Goal: Task Accomplishment & Management: Manage account settings

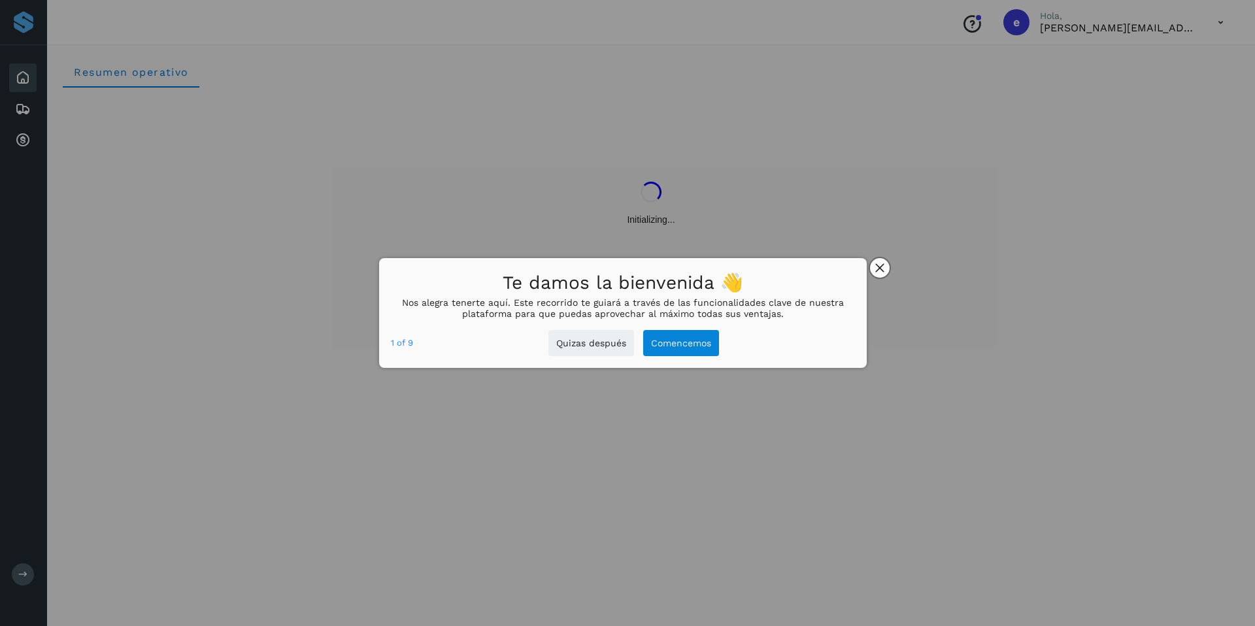
click at [882, 269] on icon "close," at bounding box center [879, 267] width 9 height 9
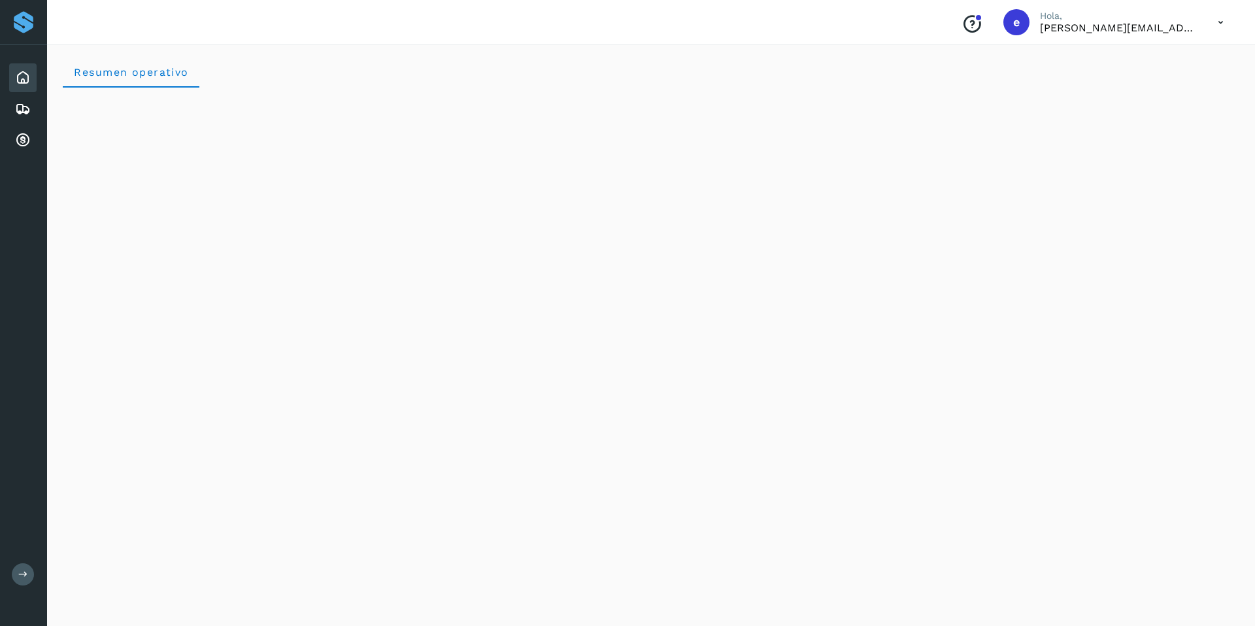
click at [22, 573] on icon at bounding box center [23, 575] width 10 height 10
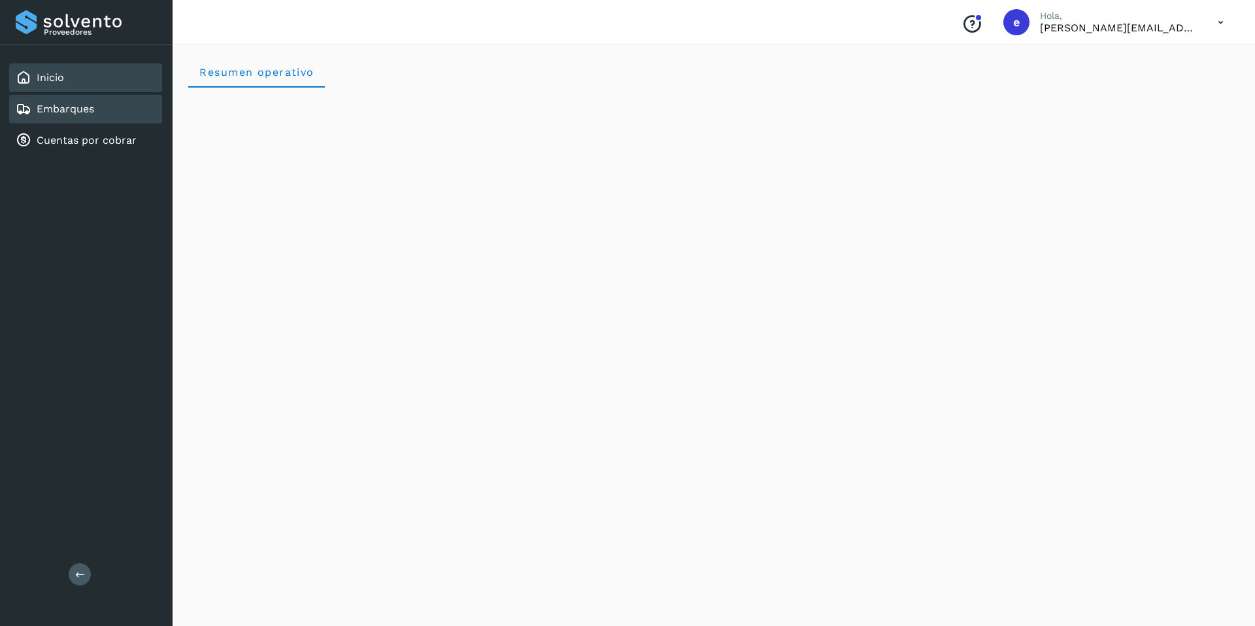
click at [81, 114] on link "Embarques" at bounding box center [66, 109] width 58 height 12
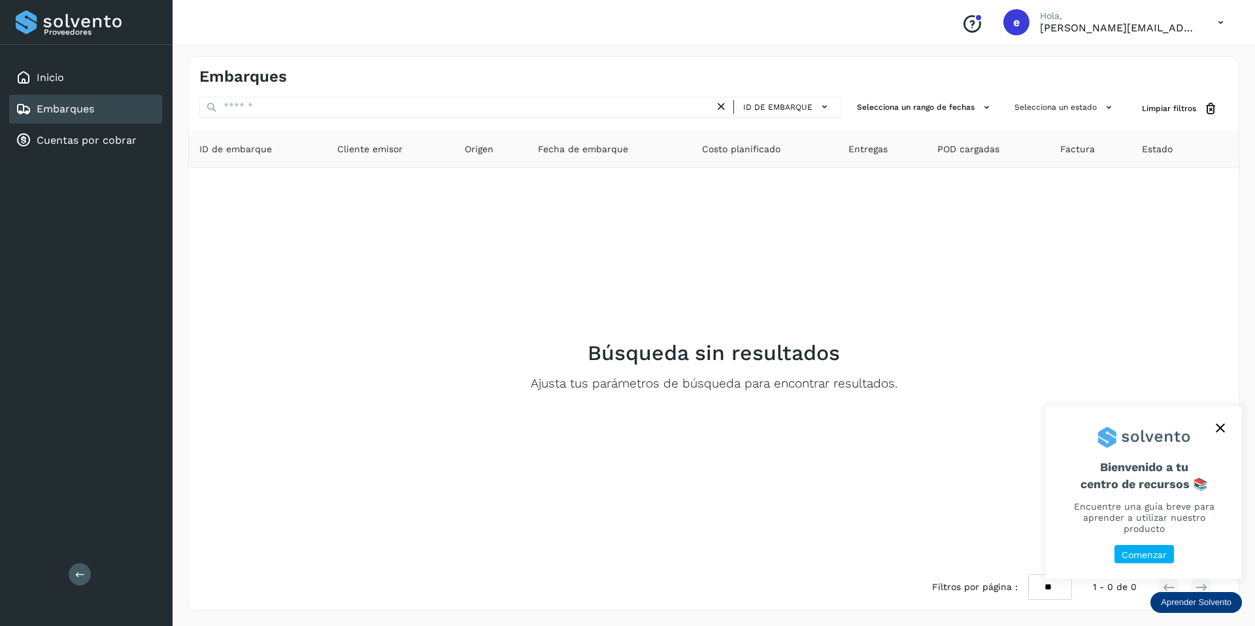
click at [125, 156] on div "Inicio Embarques Cuentas por cobrar" at bounding box center [86, 109] width 173 height 128
click at [120, 142] on link "Cuentas por cobrar" at bounding box center [87, 140] width 100 height 12
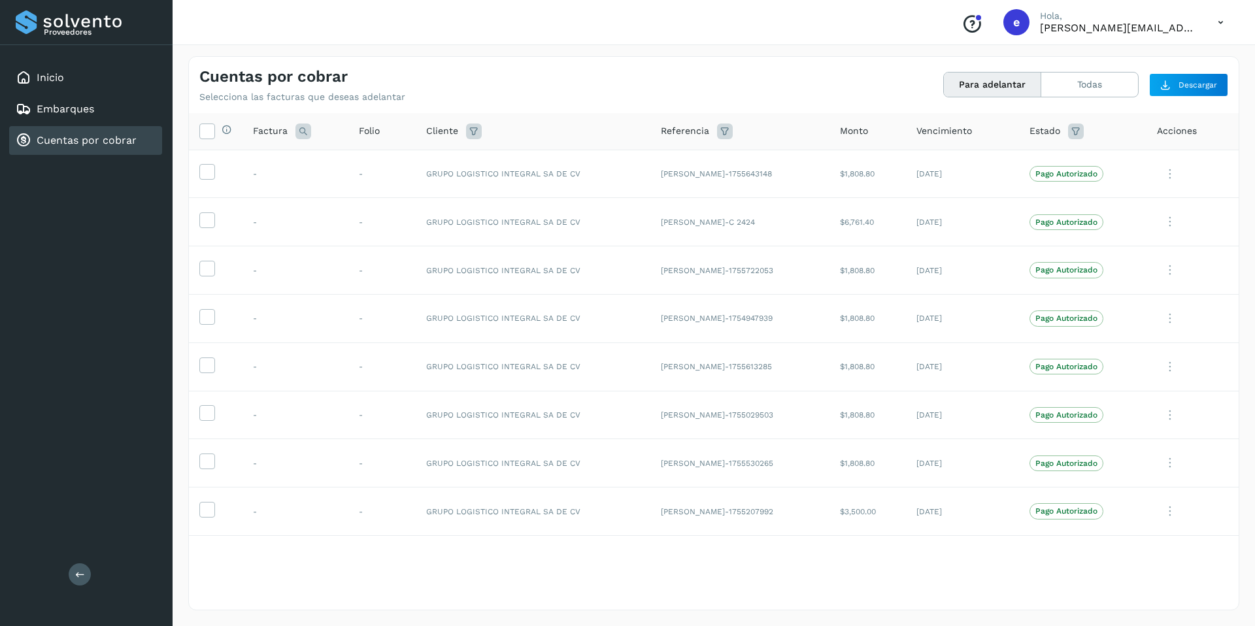
click at [1220, 14] on icon at bounding box center [1221, 22] width 27 height 27
click at [1164, 66] on div "Cerrar sesión" at bounding box center [1156, 58] width 156 height 25
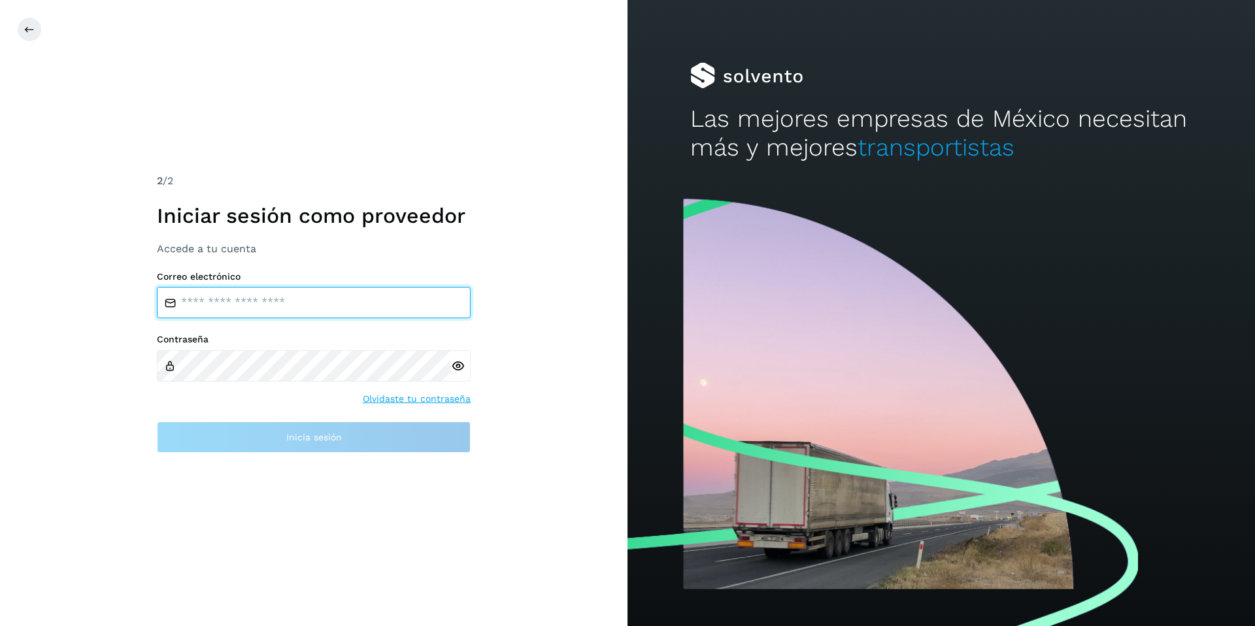
click at [331, 309] on input "email" at bounding box center [314, 302] width 314 height 31
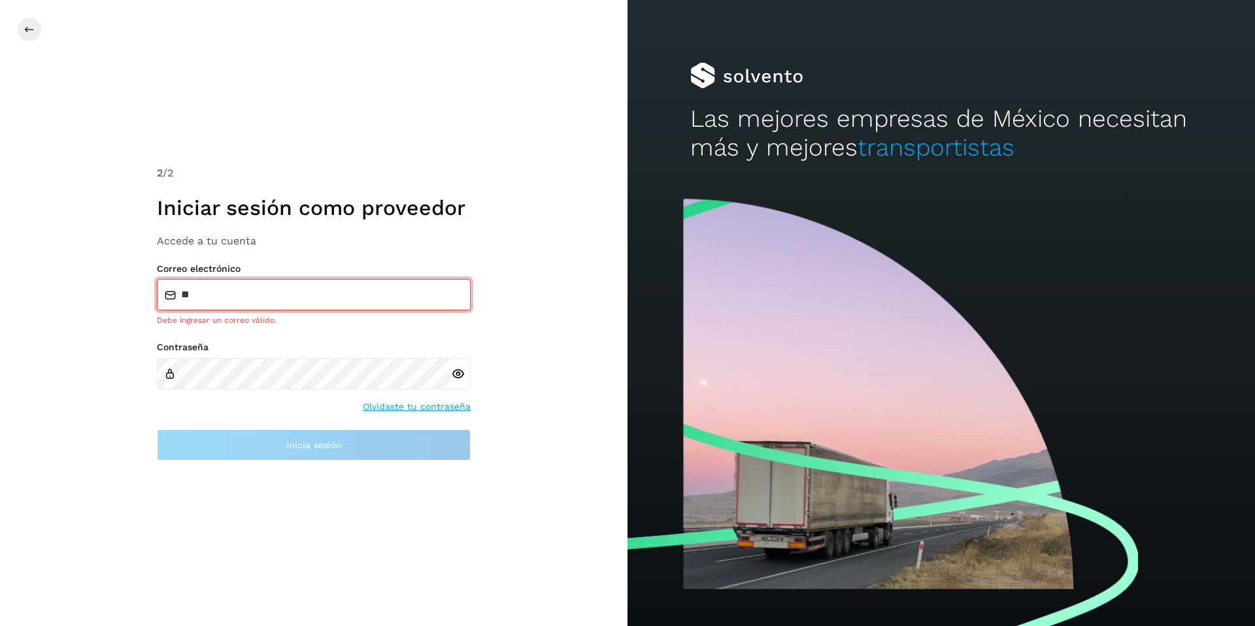
type input "**********"
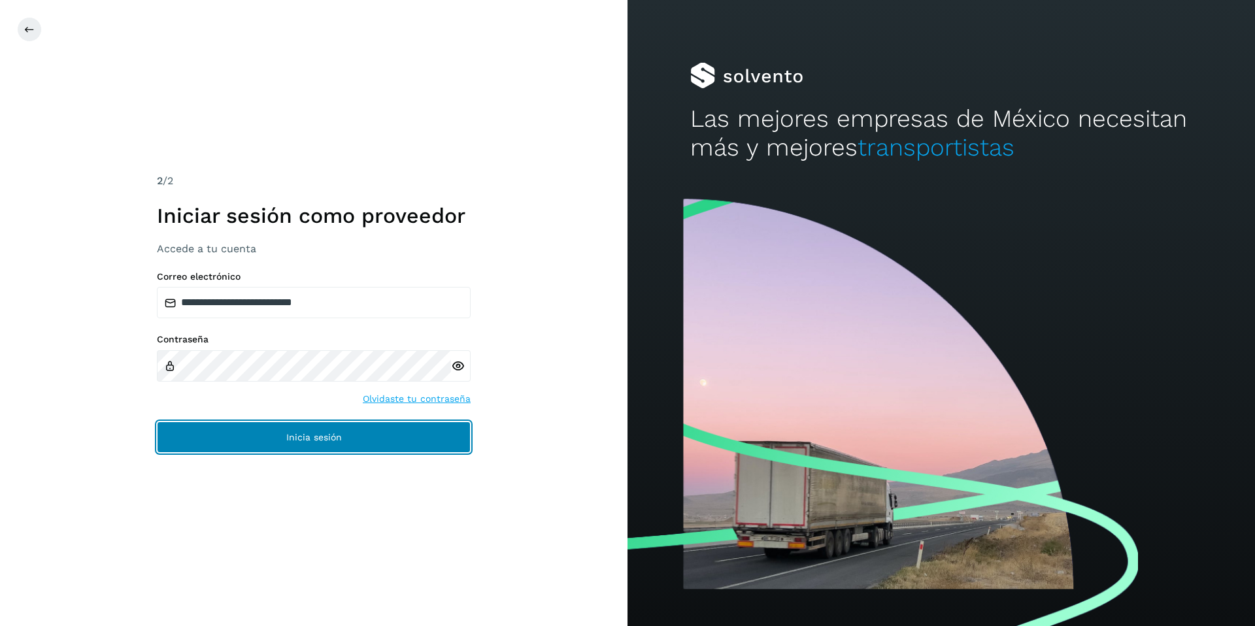
click at [339, 435] on span "Inicia sesión" at bounding box center [314, 437] width 56 height 9
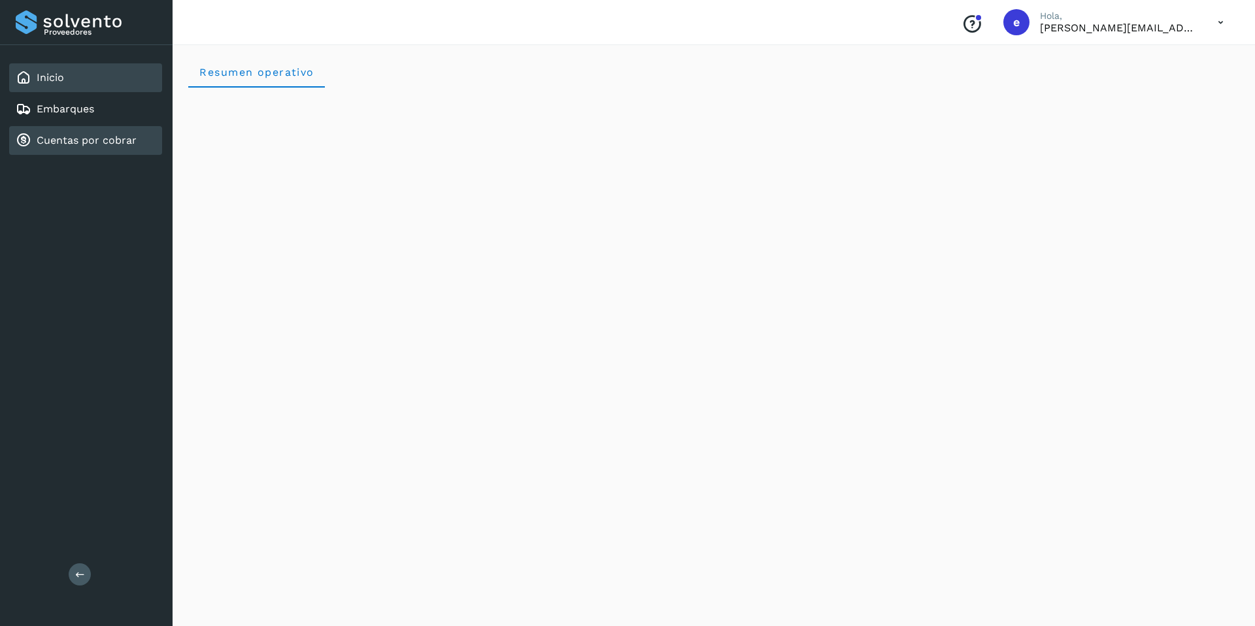
click at [61, 141] on link "Cuentas por cobrar" at bounding box center [87, 140] width 100 height 12
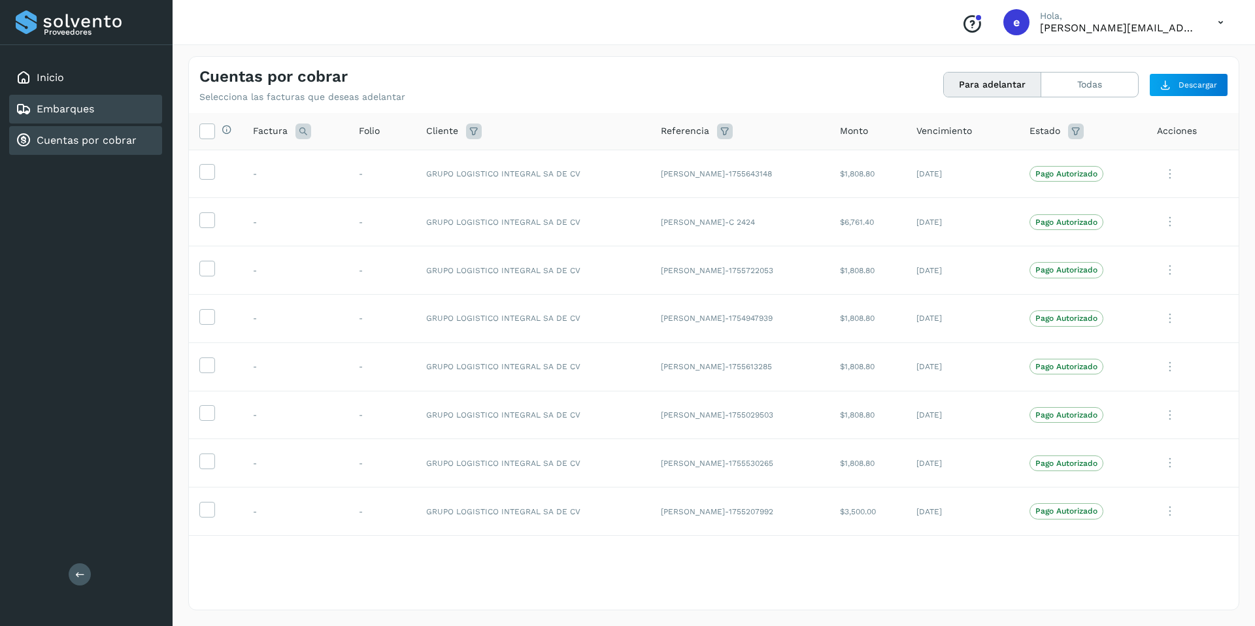
click at [71, 115] on div "Embarques" at bounding box center [55, 109] width 78 height 16
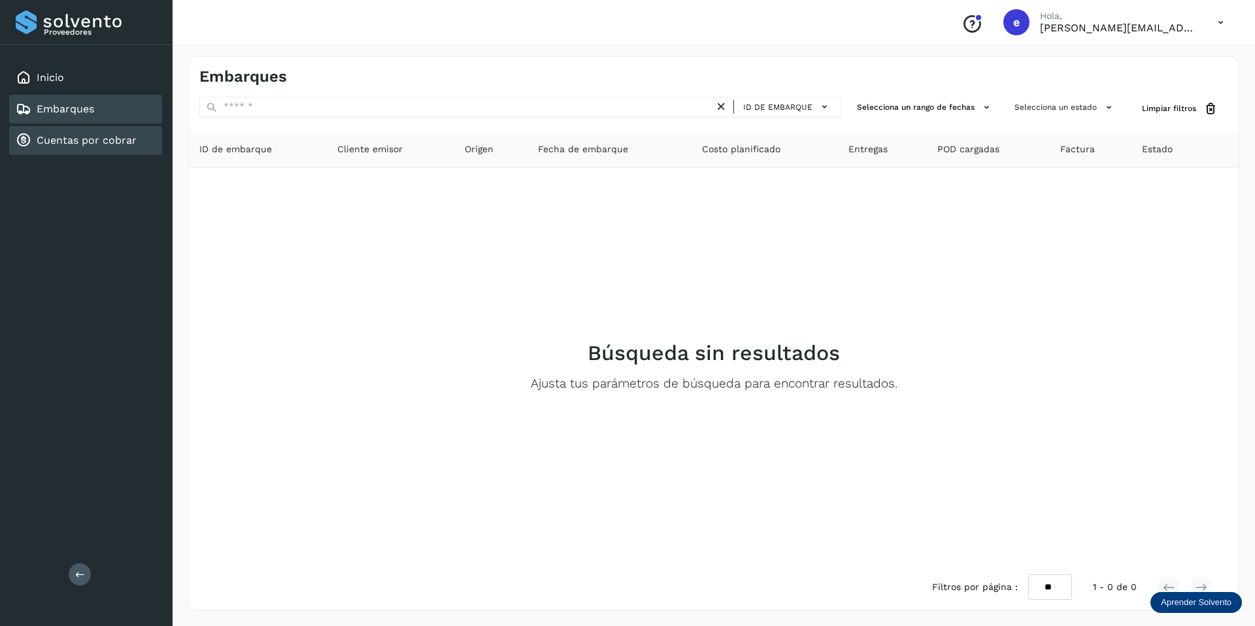
click at [73, 136] on link "Cuentas por cobrar" at bounding box center [87, 140] width 100 height 12
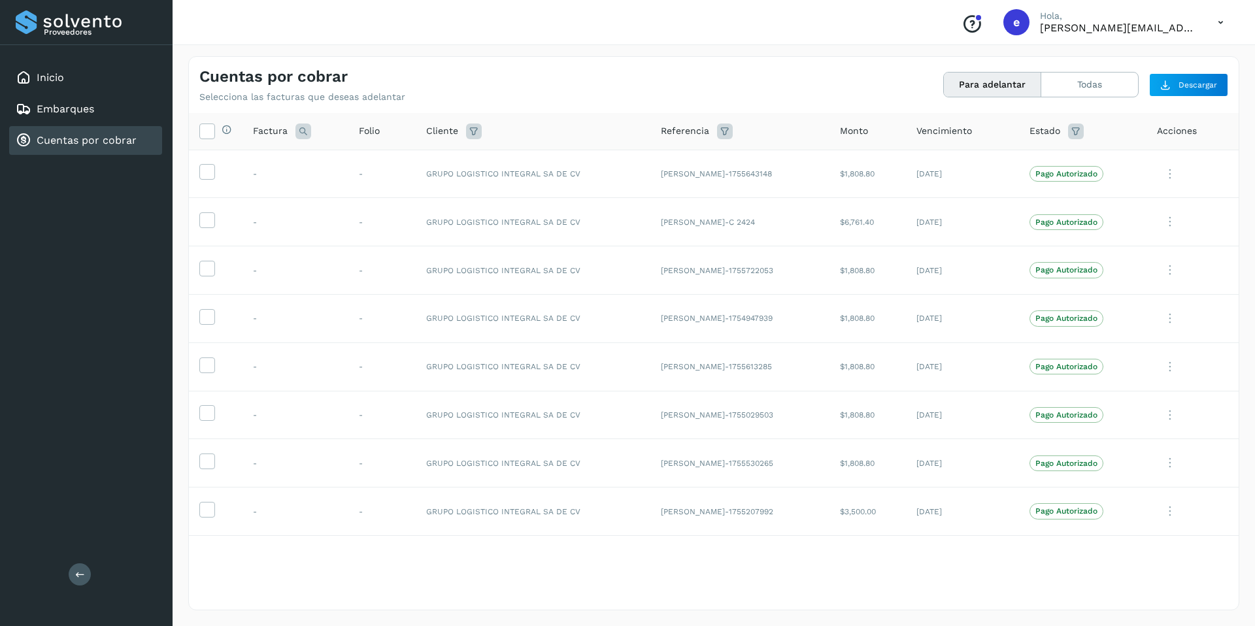
click at [86, 92] on div "Inicio Embarques Cuentas por cobrar" at bounding box center [86, 109] width 173 height 128
click at [78, 103] on link "Embarques" at bounding box center [66, 109] width 58 height 12
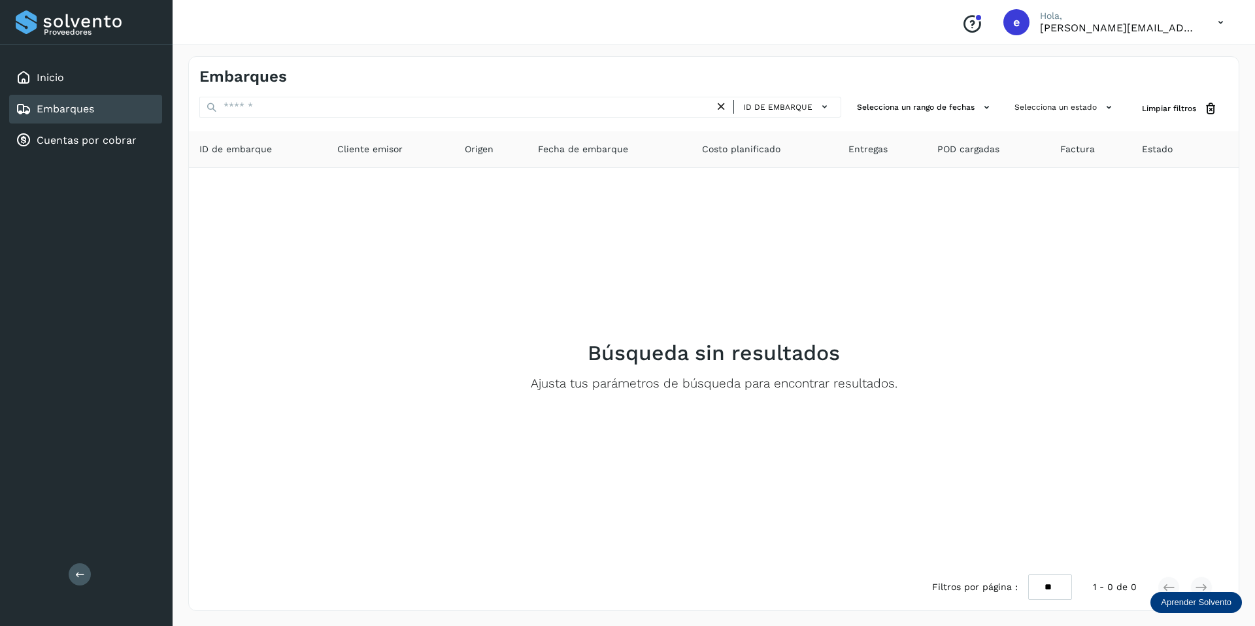
click at [114, 156] on div "Inicio Embarques Cuentas por cobrar" at bounding box center [86, 109] width 173 height 128
click at [110, 139] on link "Cuentas por cobrar" at bounding box center [87, 140] width 100 height 12
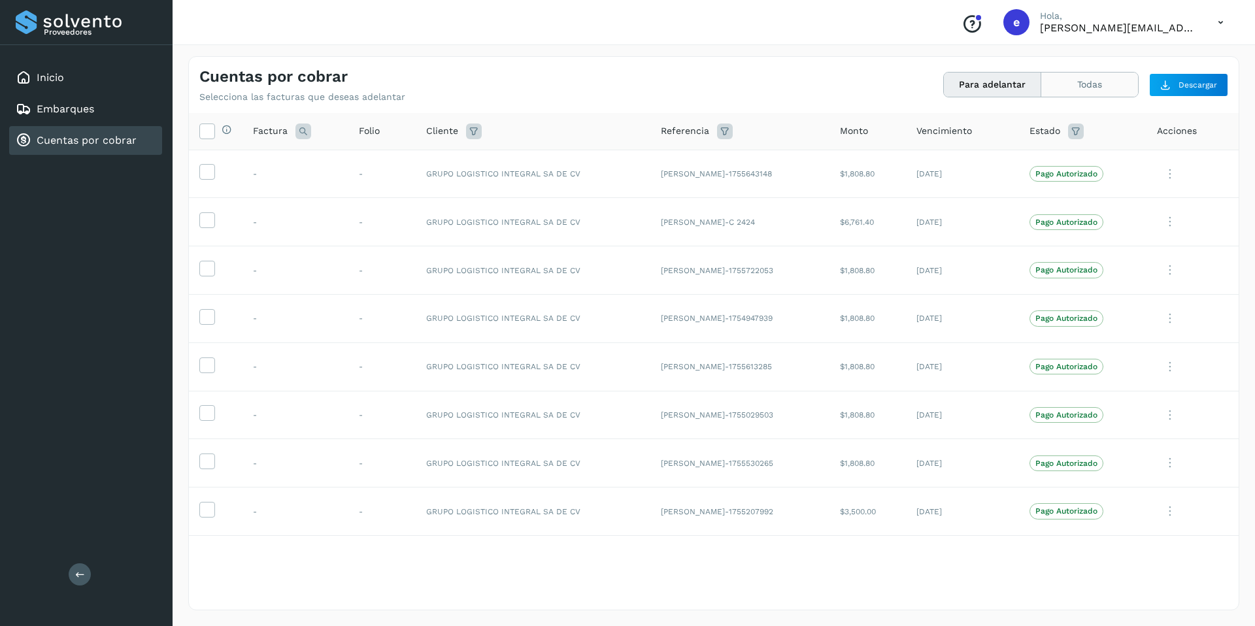
click at [1099, 78] on button "Todas" at bounding box center [1089, 85] width 97 height 24
click at [964, 77] on button "Para adelantar" at bounding box center [992, 85] width 97 height 24
click at [55, 107] on link "Embarques" at bounding box center [66, 109] width 58 height 12
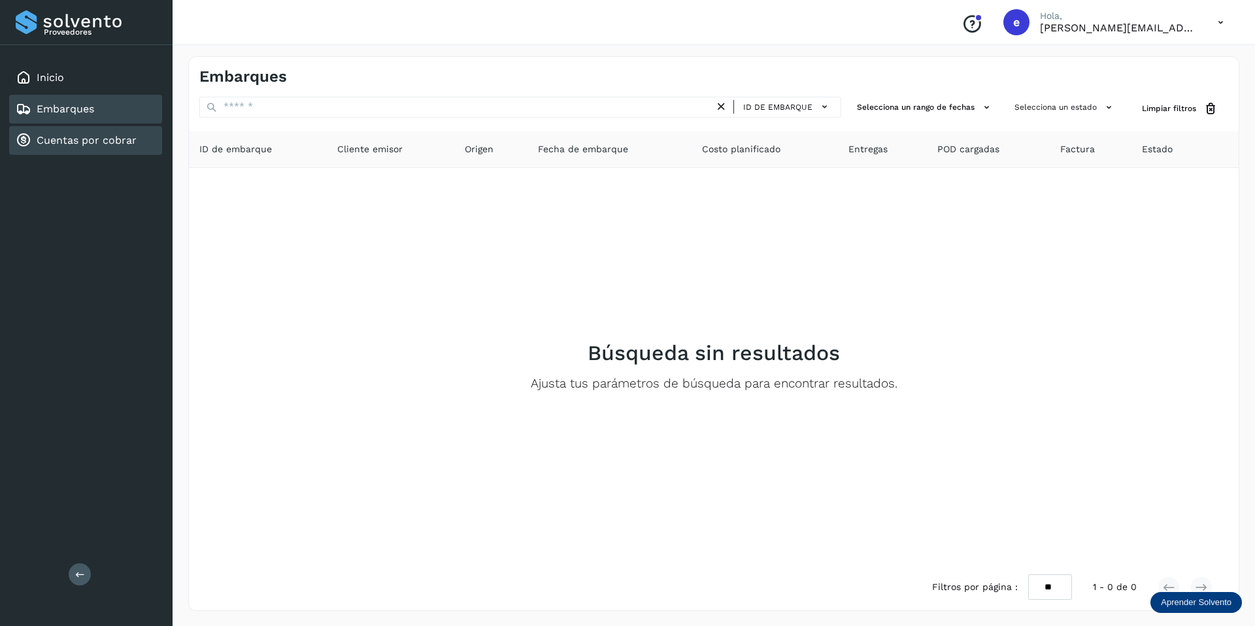
click at [74, 133] on div "Cuentas por cobrar" at bounding box center [76, 141] width 121 height 16
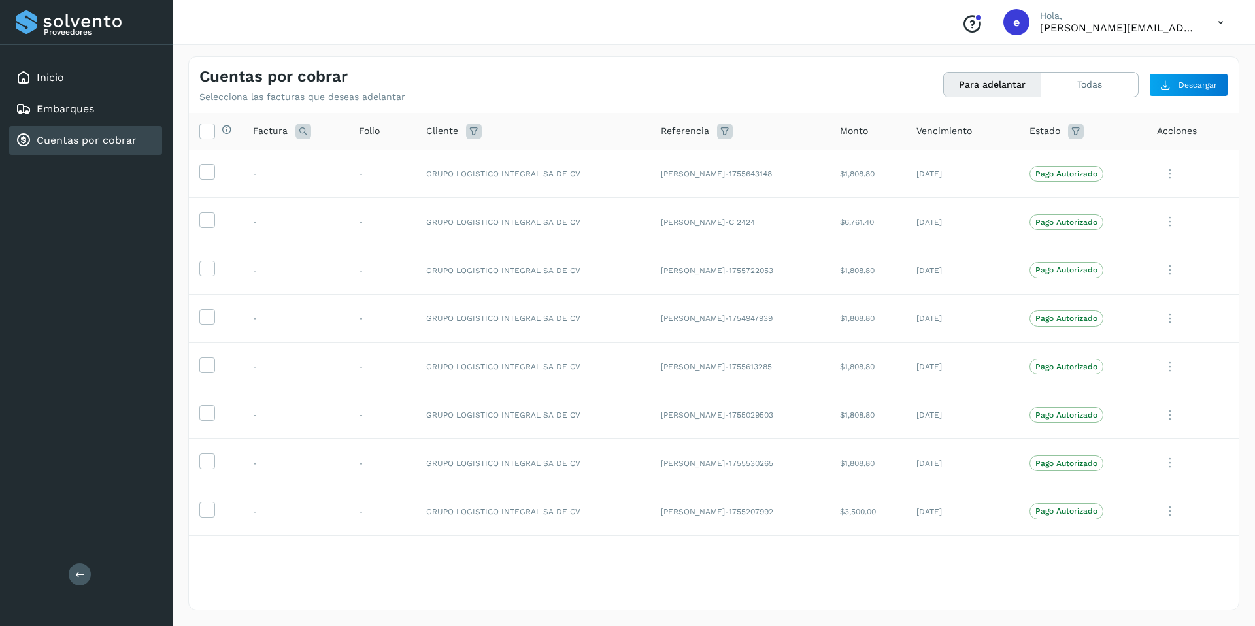
click at [1213, 16] on icon at bounding box center [1221, 22] width 27 height 27
click at [1121, 63] on div "Cerrar sesión" at bounding box center [1156, 58] width 156 height 25
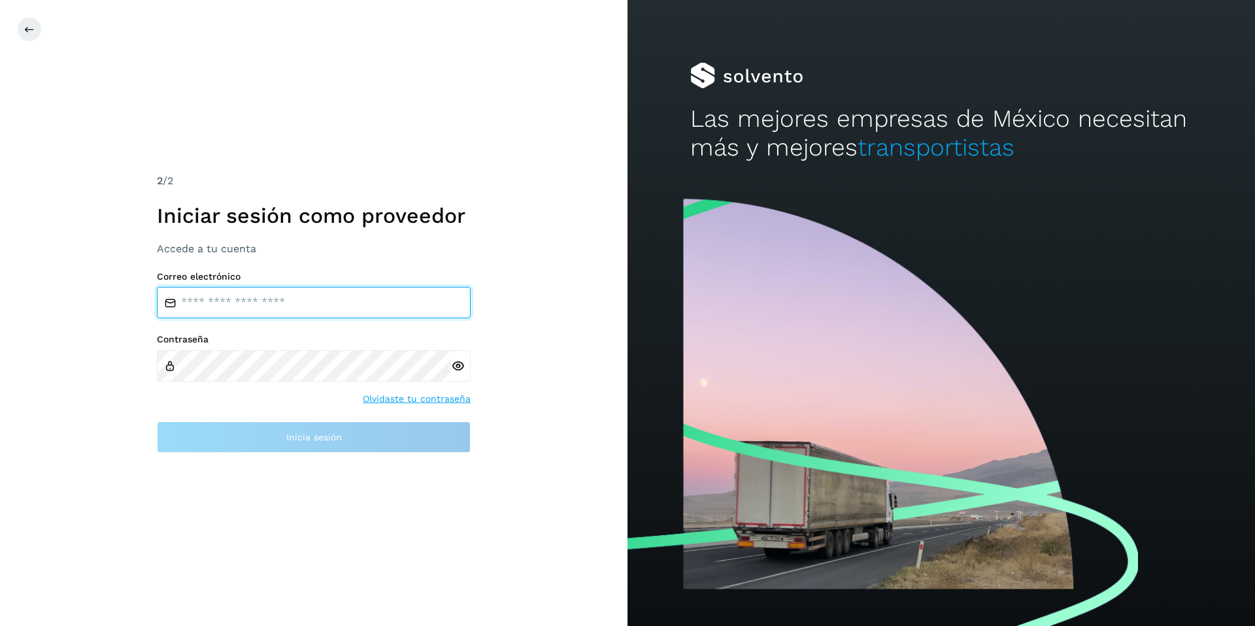
click at [250, 301] on input "email" at bounding box center [314, 302] width 314 height 31
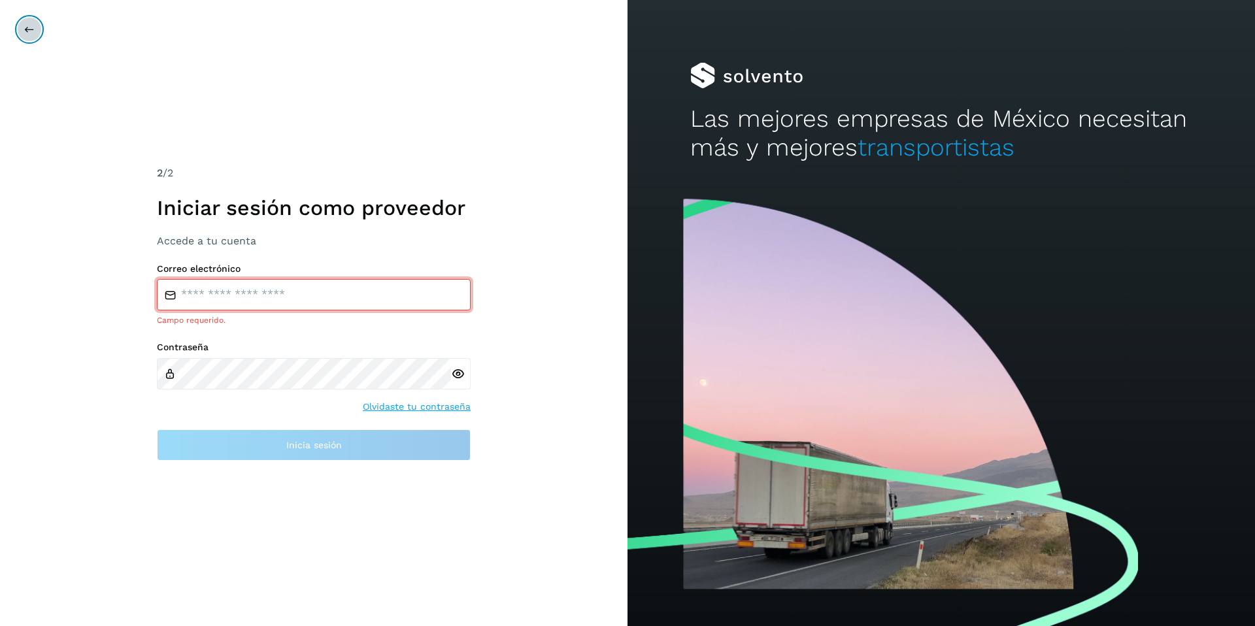
click at [24, 26] on icon at bounding box center [29, 29] width 10 height 10
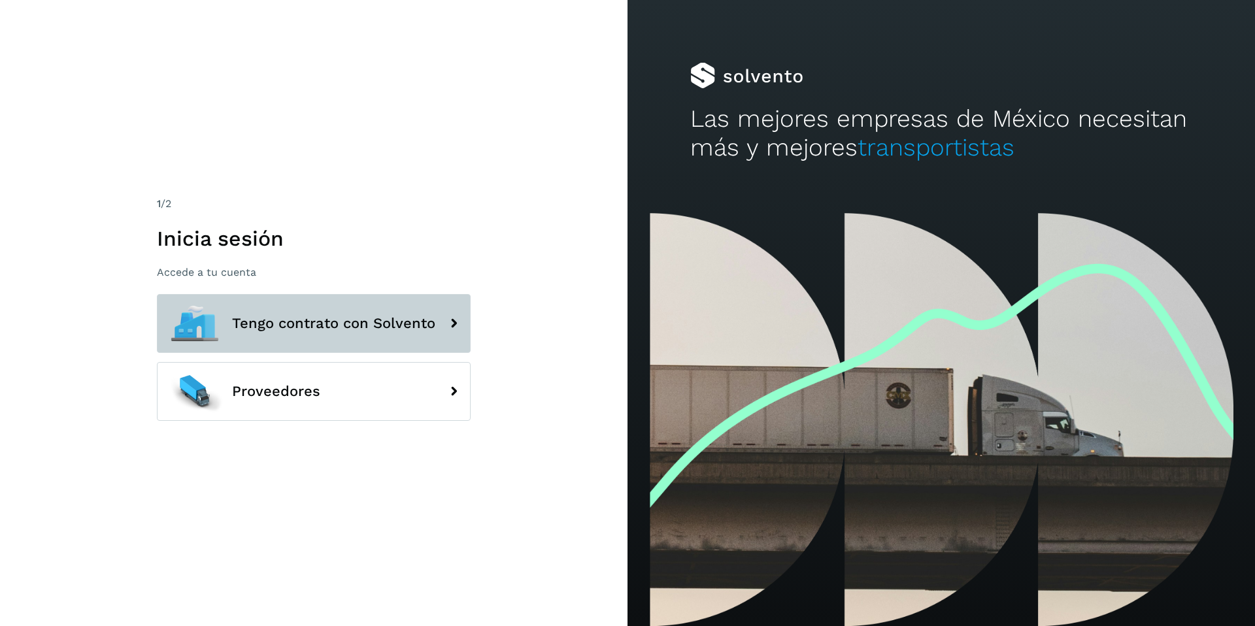
click at [314, 310] on button "Tengo contrato con Solvento" at bounding box center [314, 323] width 314 height 59
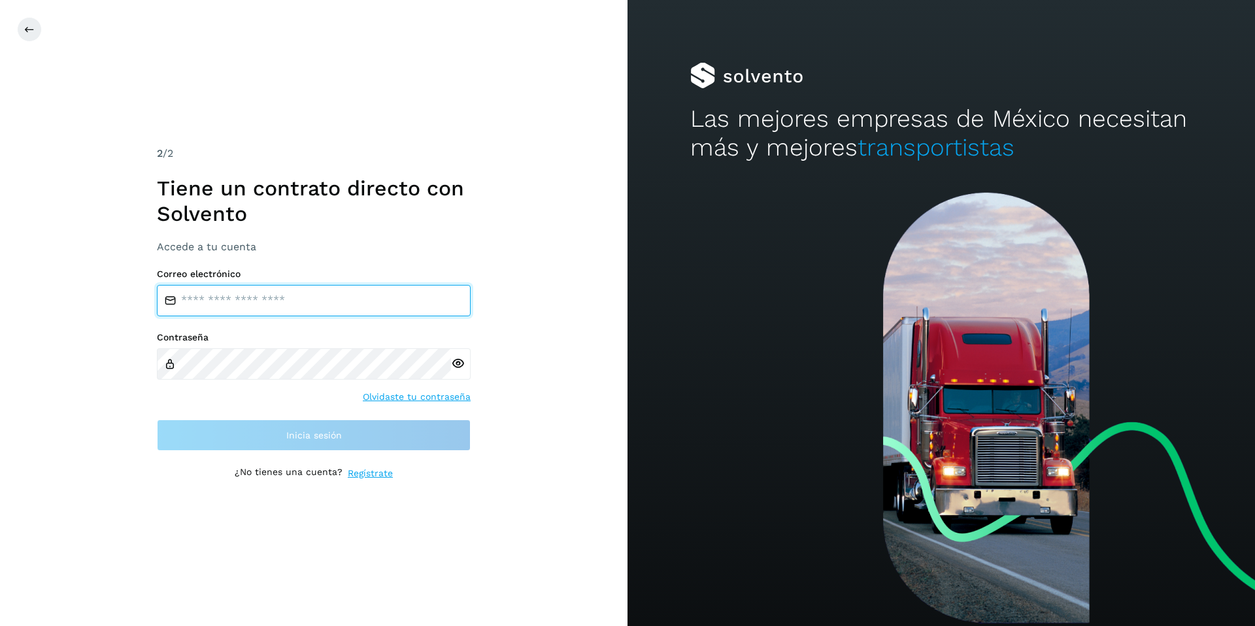
click at [297, 296] on input "email" at bounding box center [314, 300] width 314 height 31
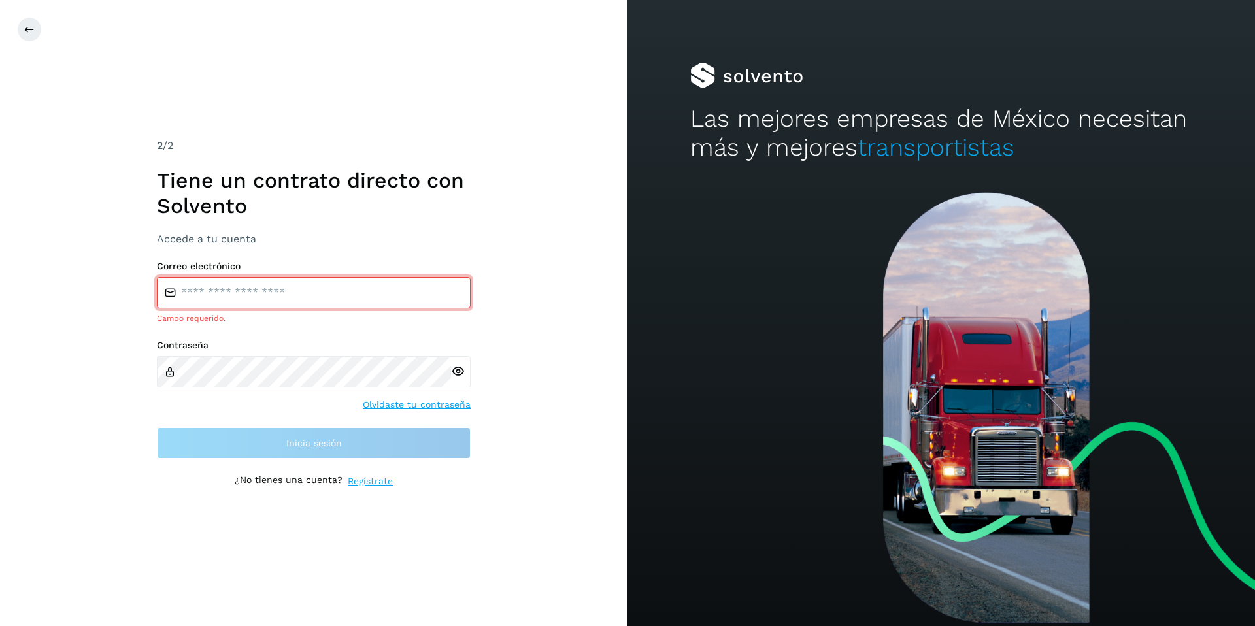
type input "**********"
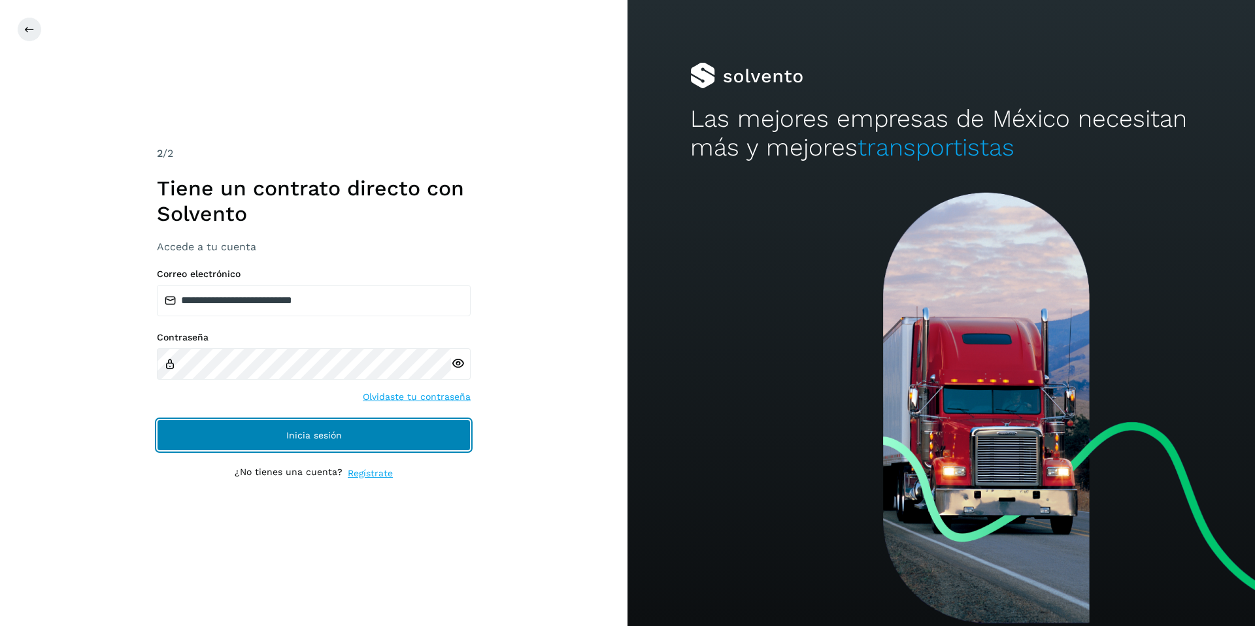
click at [394, 437] on button "Inicia sesión" at bounding box center [314, 435] width 314 height 31
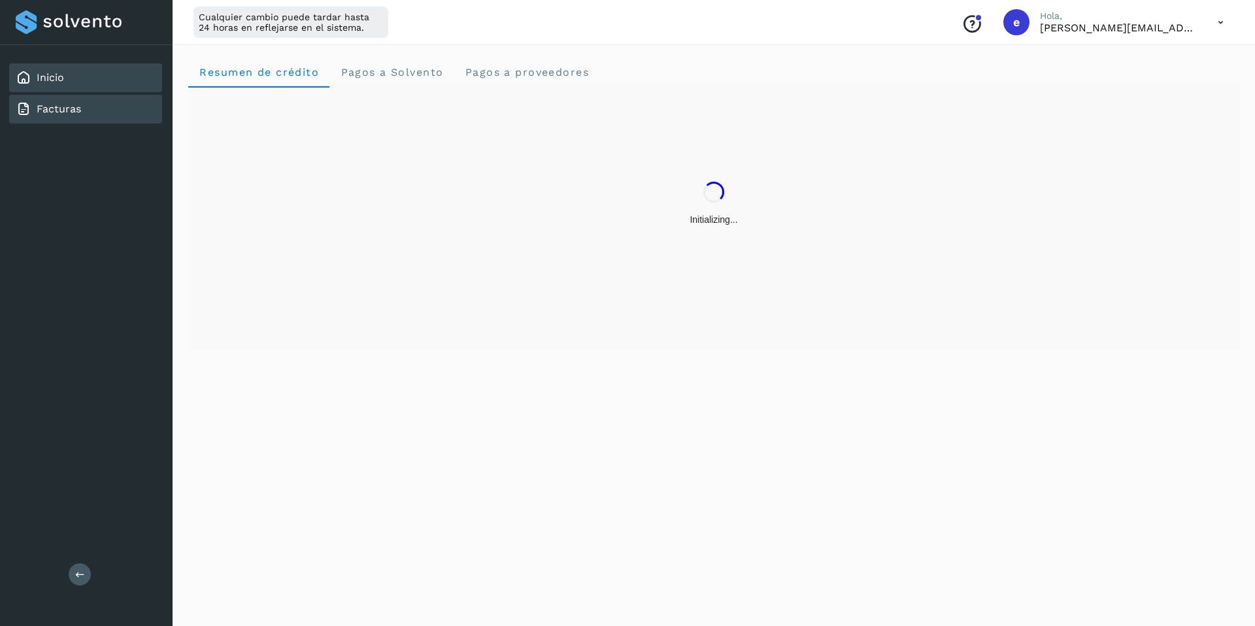
click at [43, 107] on link "Facturas" at bounding box center [59, 109] width 44 height 12
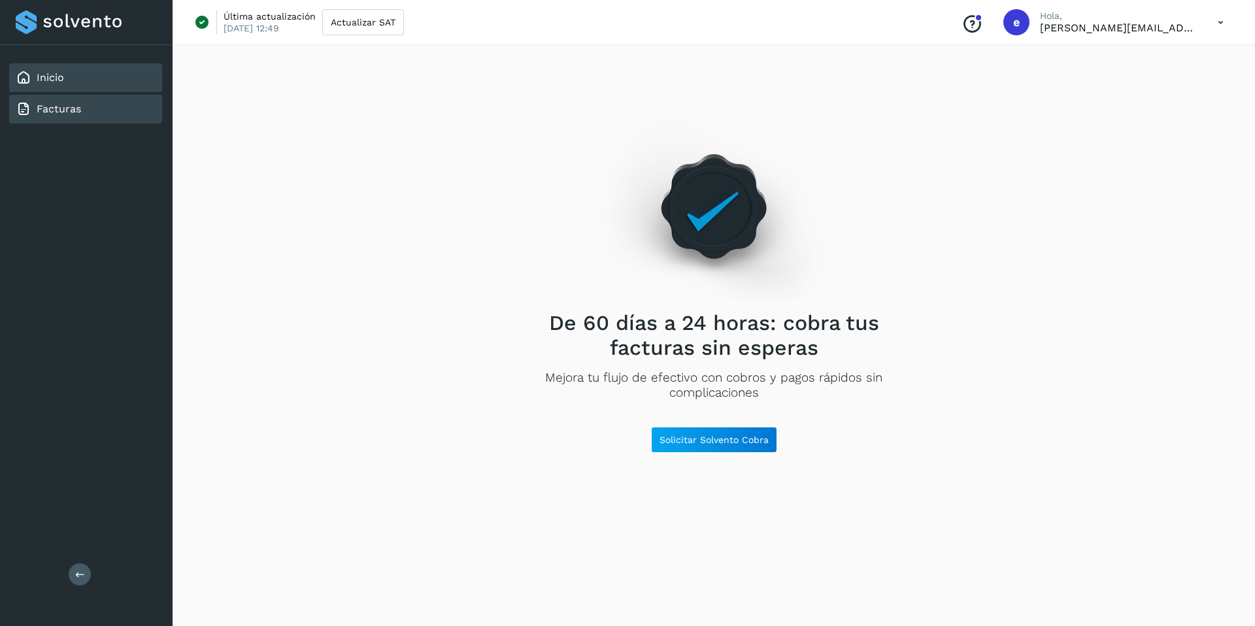
click at [60, 75] on link "Inicio" at bounding box center [50, 77] width 27 height 12
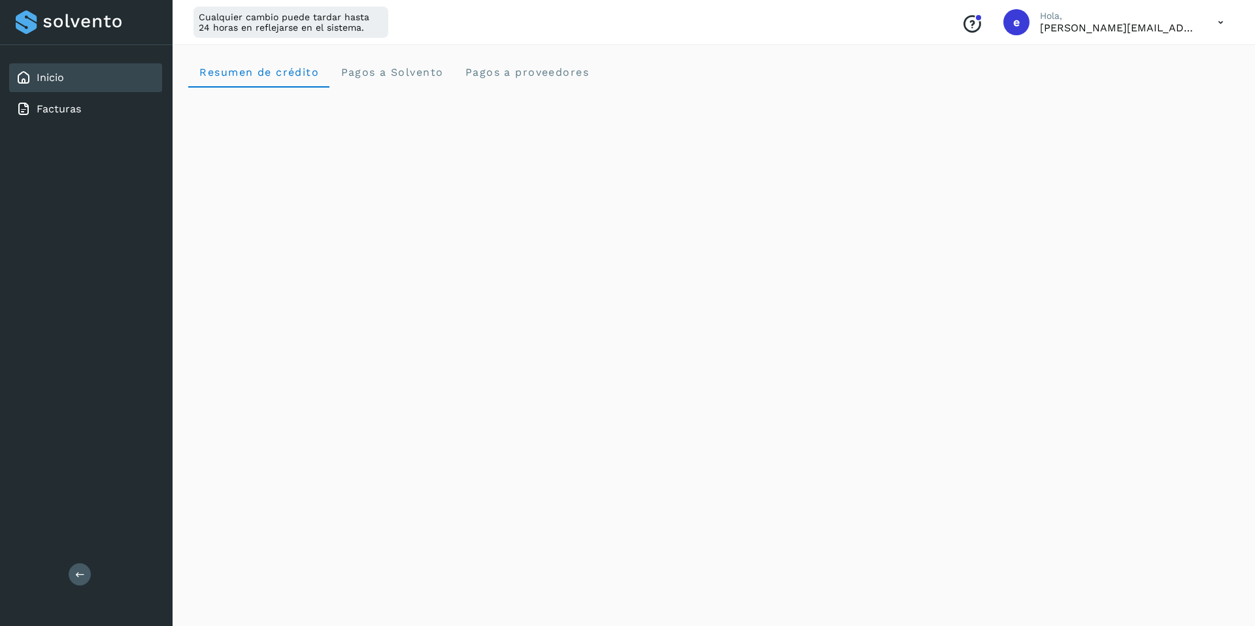
click at [1222, 22] on icon at bounding box center [1221, 22] width 27 height 27
click at [1145, 95] on div "Cerrar sesión" at bounding box center [1156, 84] width 156 height 25
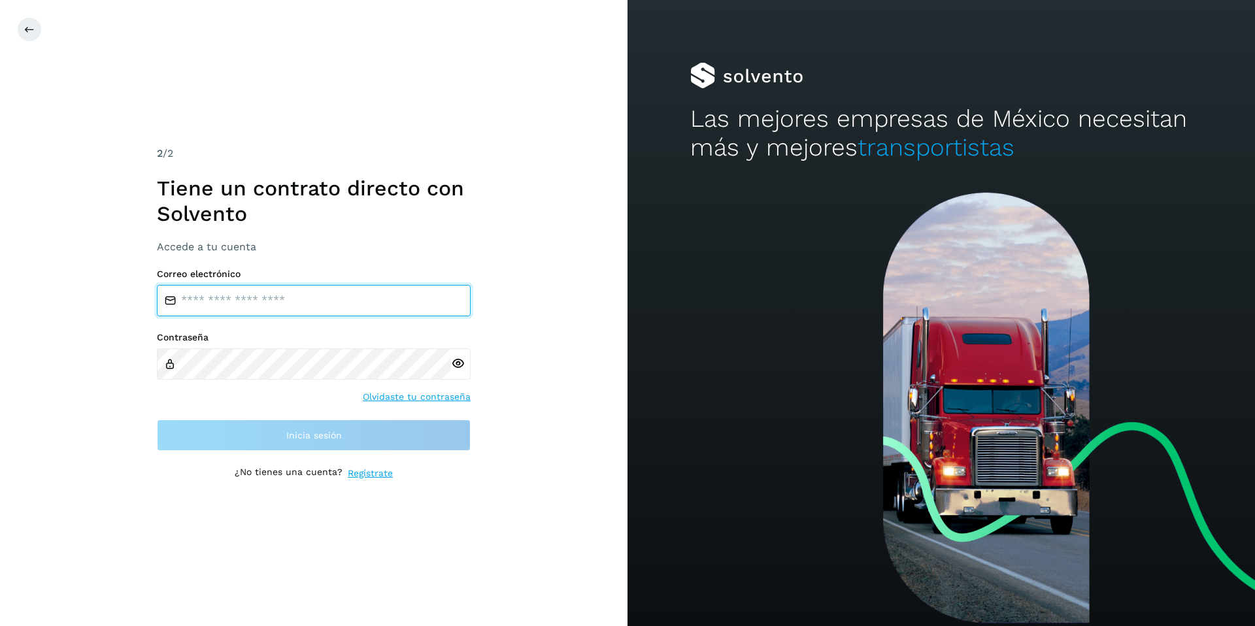
drag, startPoint x: 281, startPoint y: 300, endPoint x: 277, endPoint y: 309, distance: 9.7
click at [280, 300] on input "email" at bounding box center [314, 300] width 314 height 31
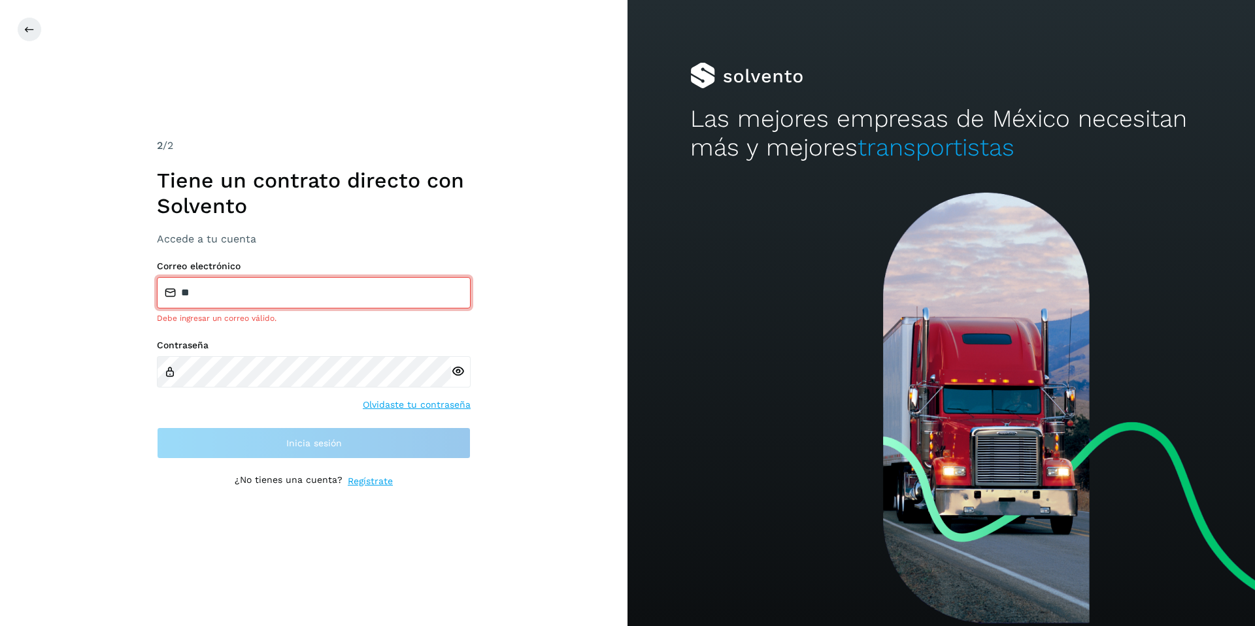
type input "**********"
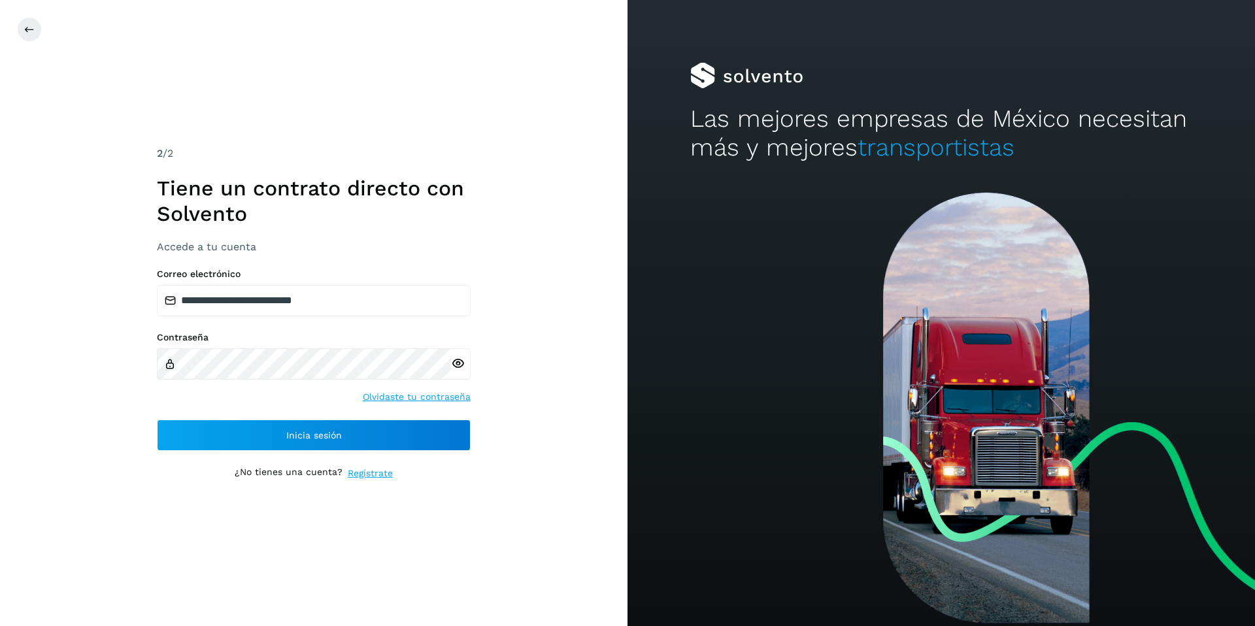
click at [223, 418] on div "**********" at bounding box center [314, 360] width 314 height 182
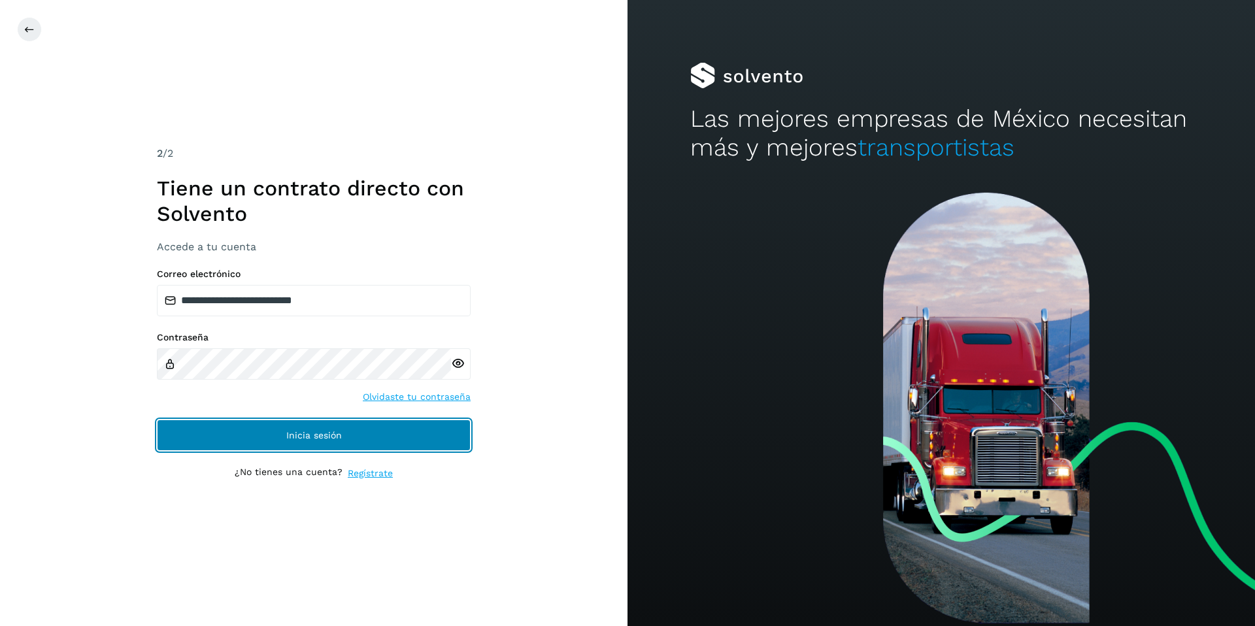
click at [313, 432] on span "Inicia sesión" at bounding box center [314, 435] width 56 height 9
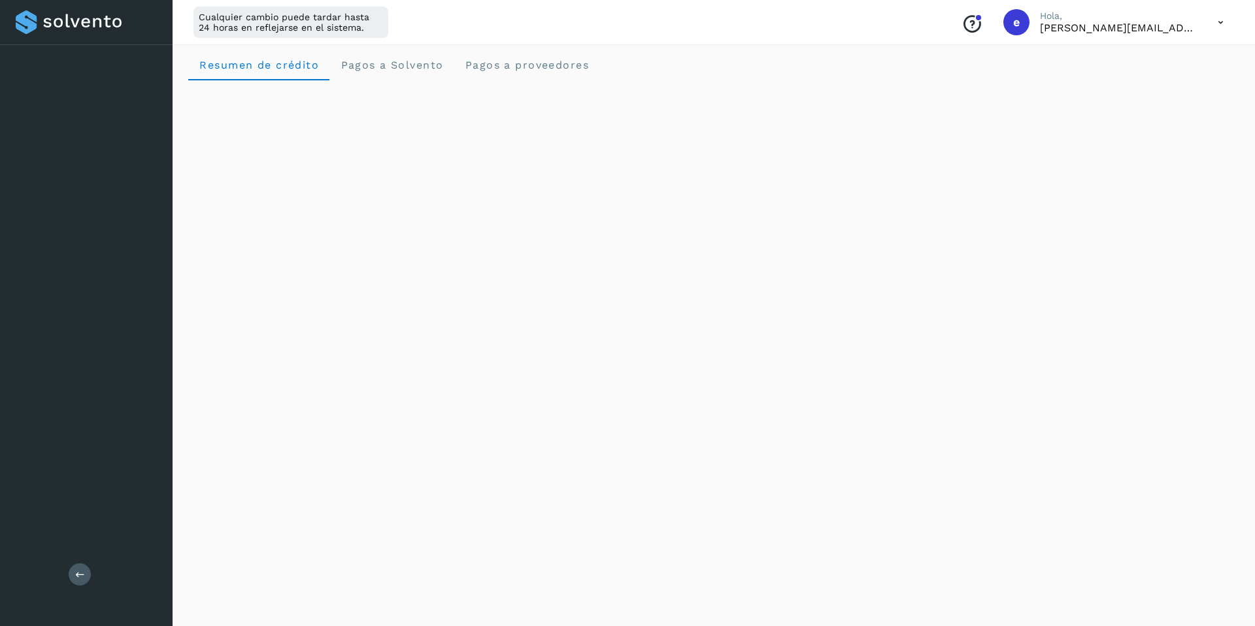
scroll to position [10, 0]
click at [84, 579] on button at bounding box center [80, 575] width 22 height 22
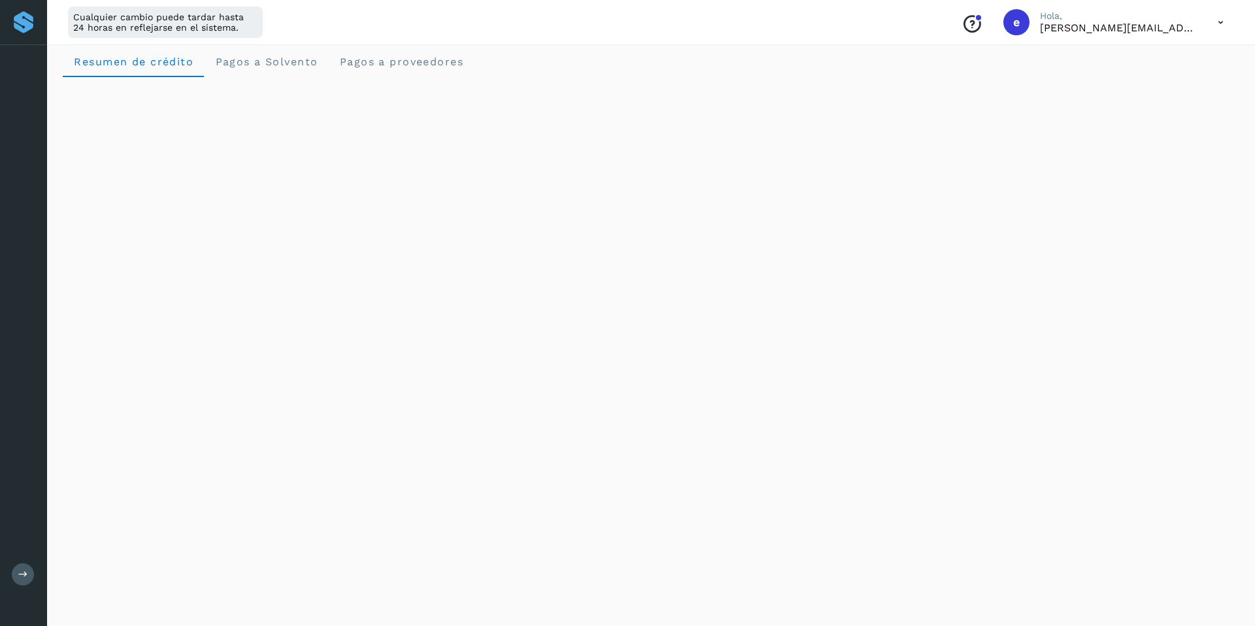
click at [1206, 19] on div "Conoce nuestros beneficios e Hola, ernesto+temporal@solvento.mx" at bounding box center [1092, 22] width 283 height 30
click at [1219, 25] on icon at bounding box center [1221, 22] width 27 height 27
click at [1143, 90] on div "Cerrar sesión" at bounding box center [1156, 84] width 156 height 25
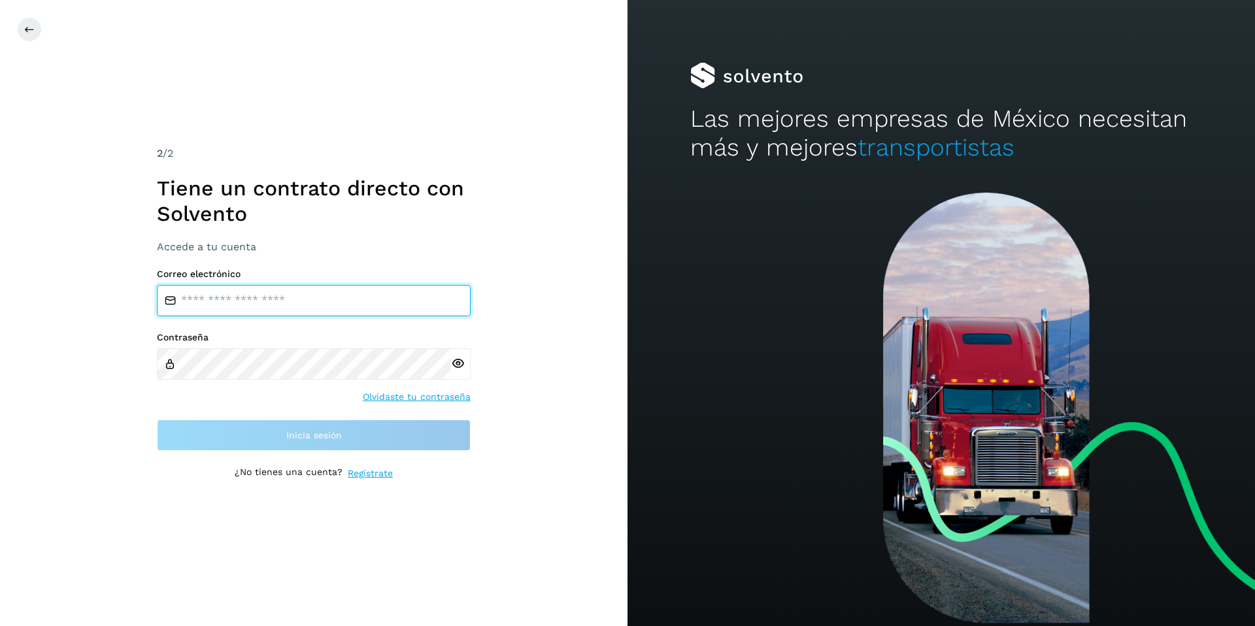
click at [230, 294] on input "email" at bounding box center [314, 300] width 314 height 31
click at [256, 305] on input "email" at bounding box center [314, 300] width 314 height 31
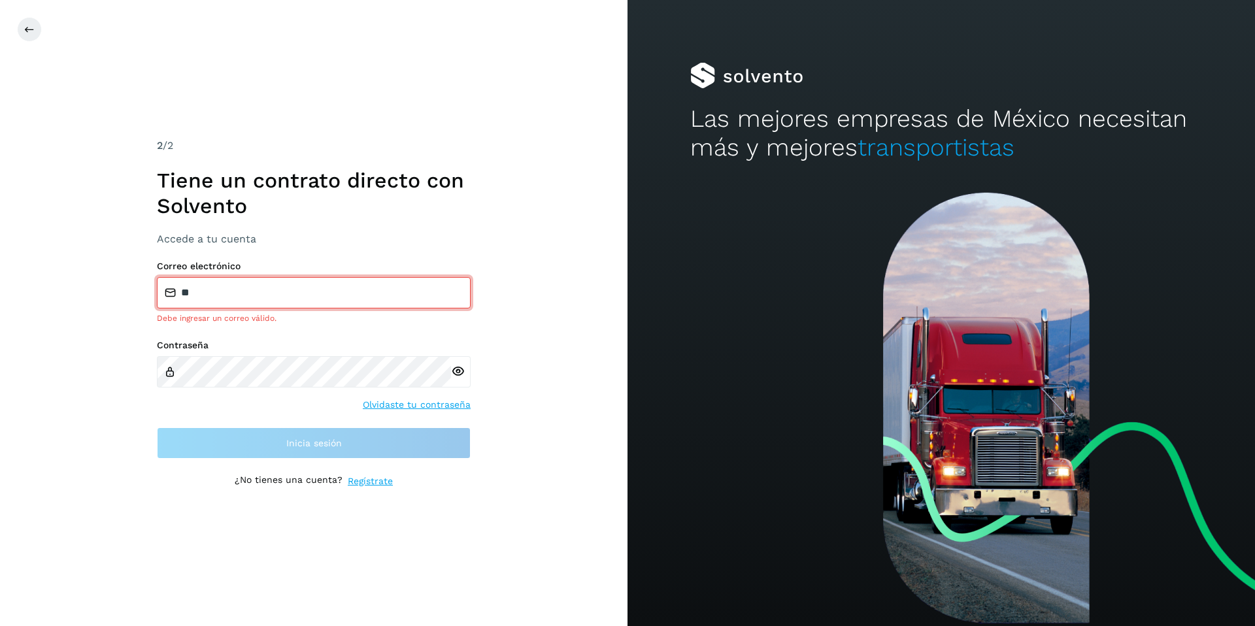
type input "**********"
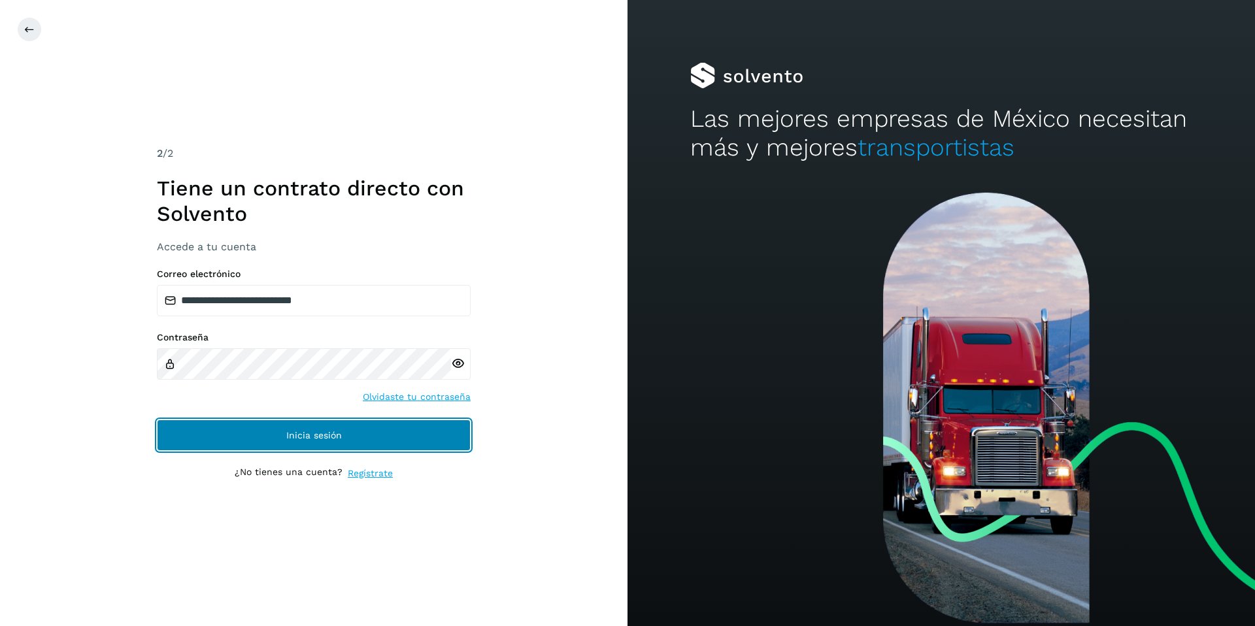
click at [298, 431] on span "Inicia sesión" at bounding box center [314, 435] width 56 height 9
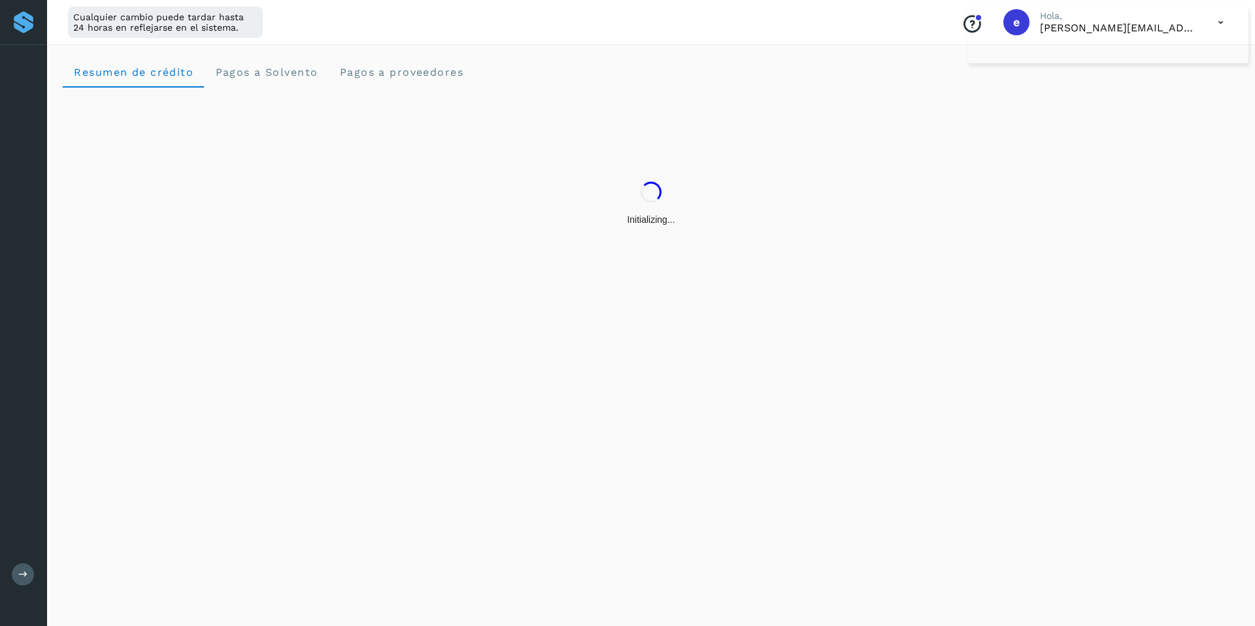
click at [26, 571] on icon at bounding box center [23, 575] width 10 height 10
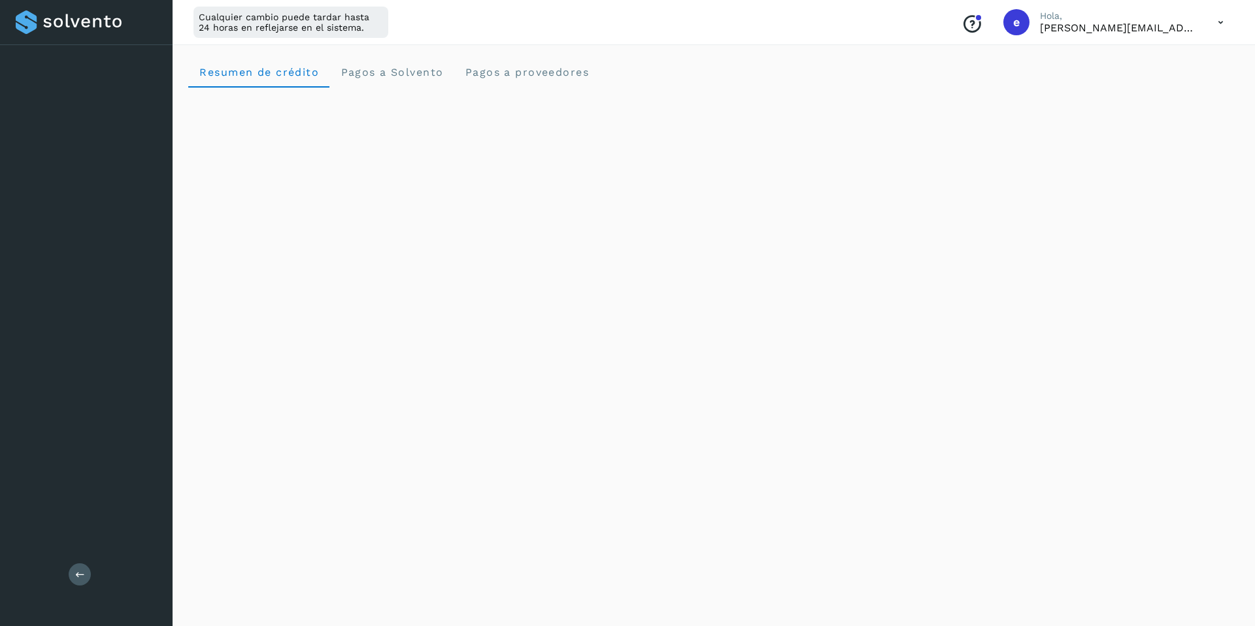
click at [1219, 22] on icon at bounding box center [1221, 22] width 27 height 27
click at [1175, 86] on div "Cerrar sesión" at bounding box center [1156, 84] width 156 height 25
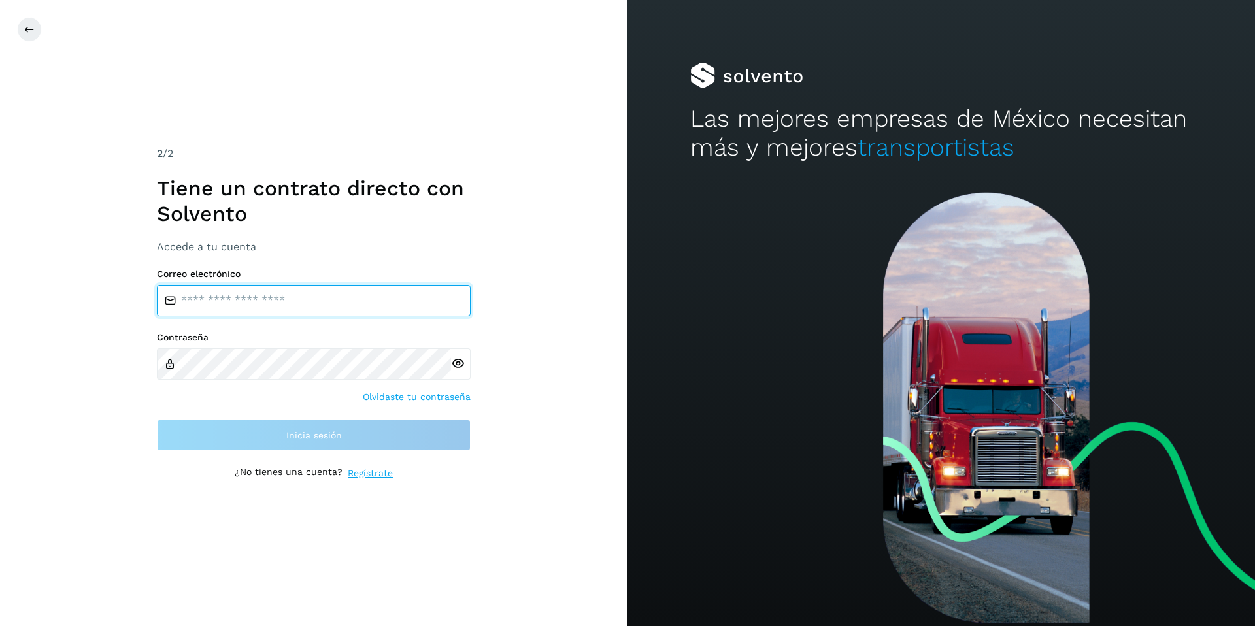
click at [306, 299] on input "email" at bounding box center [314, 300] width 314 height 31
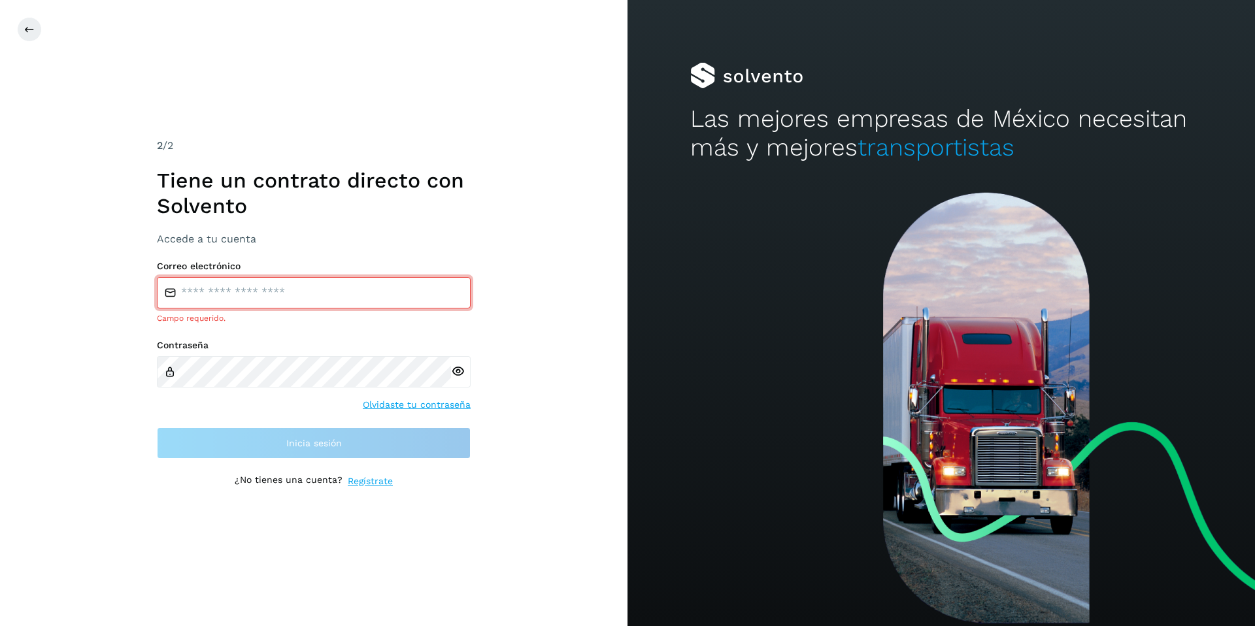
type input "**********"
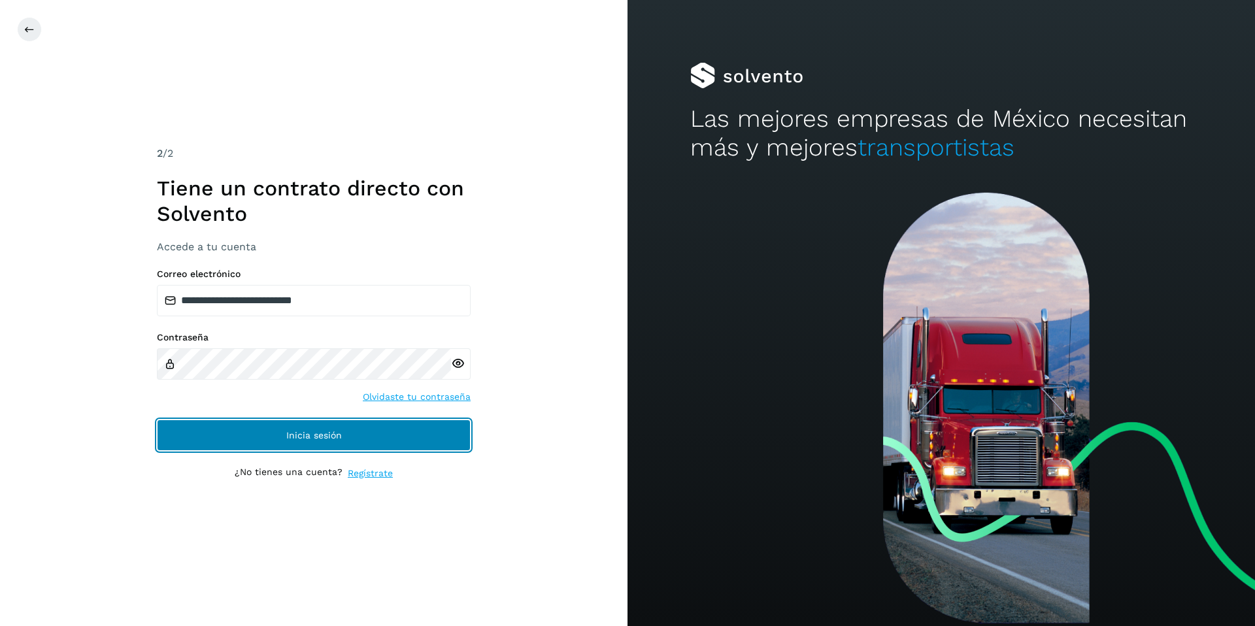
click at [376, 432] on button "Inicia sesión" at bounding box center [314, 435] width 314 height 31
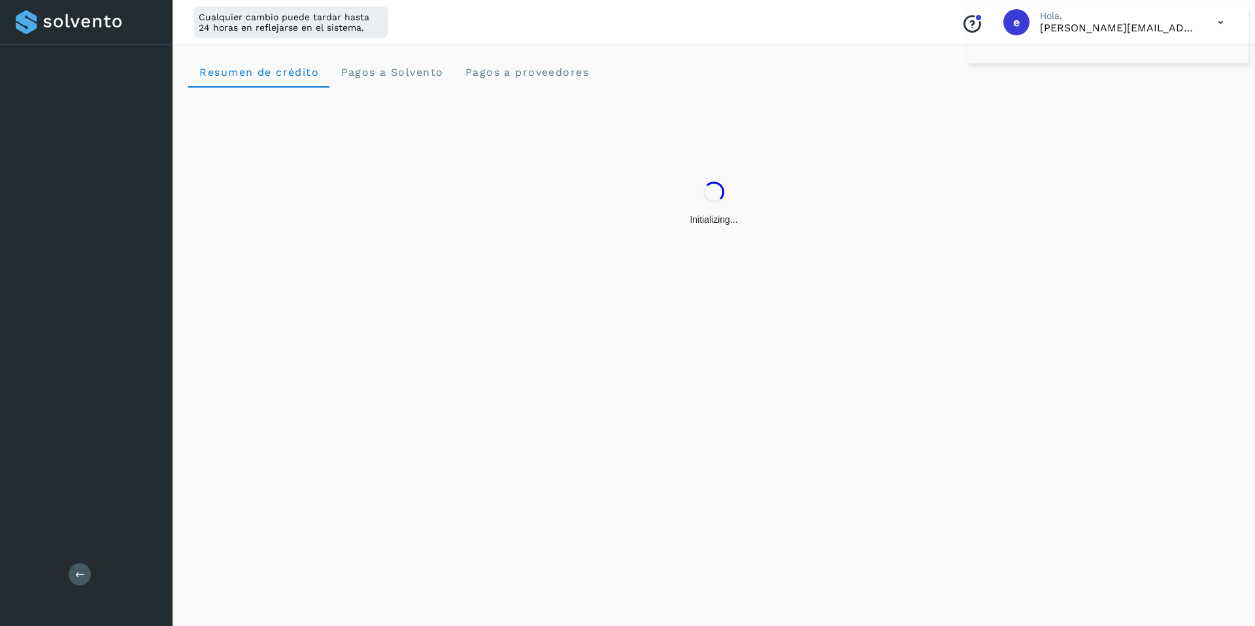
click at [88, 571] on button at bounding box center [80, 575] width 22 height 22
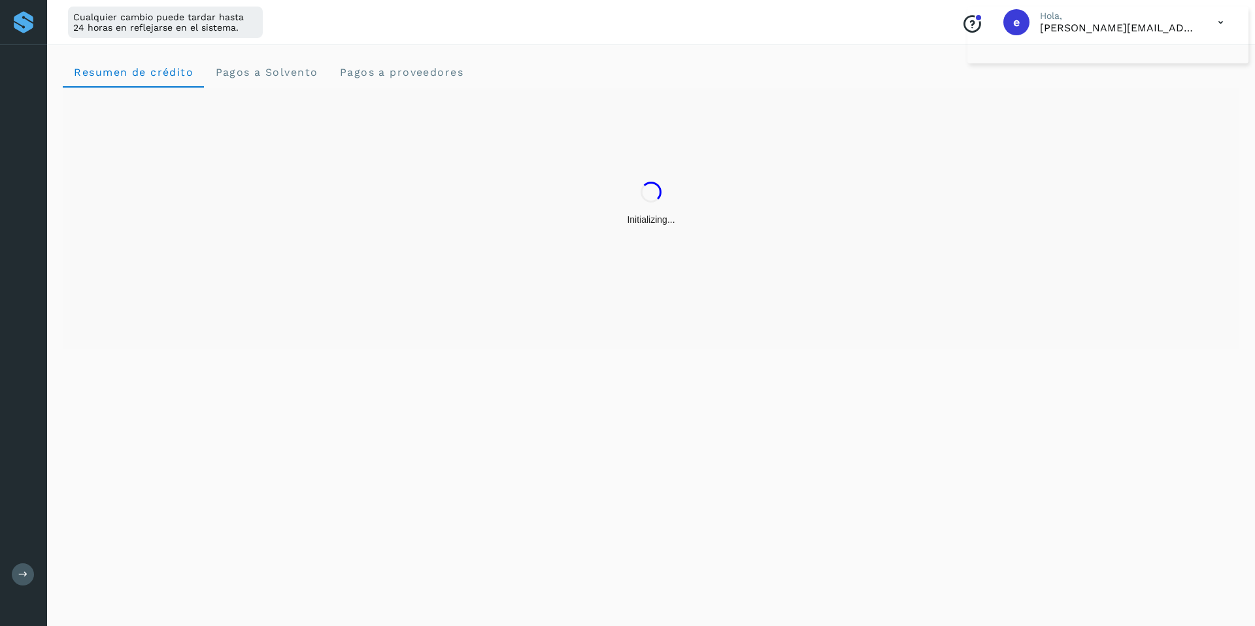
click at [81, 571] on div "Resumen de crédito Pagos a Solvento Pagos a proveedores" at bounding box center [651, 334] width 1208 height 586
click at [28, 569] on button at bounding box center [23, 575] width 22 height 22
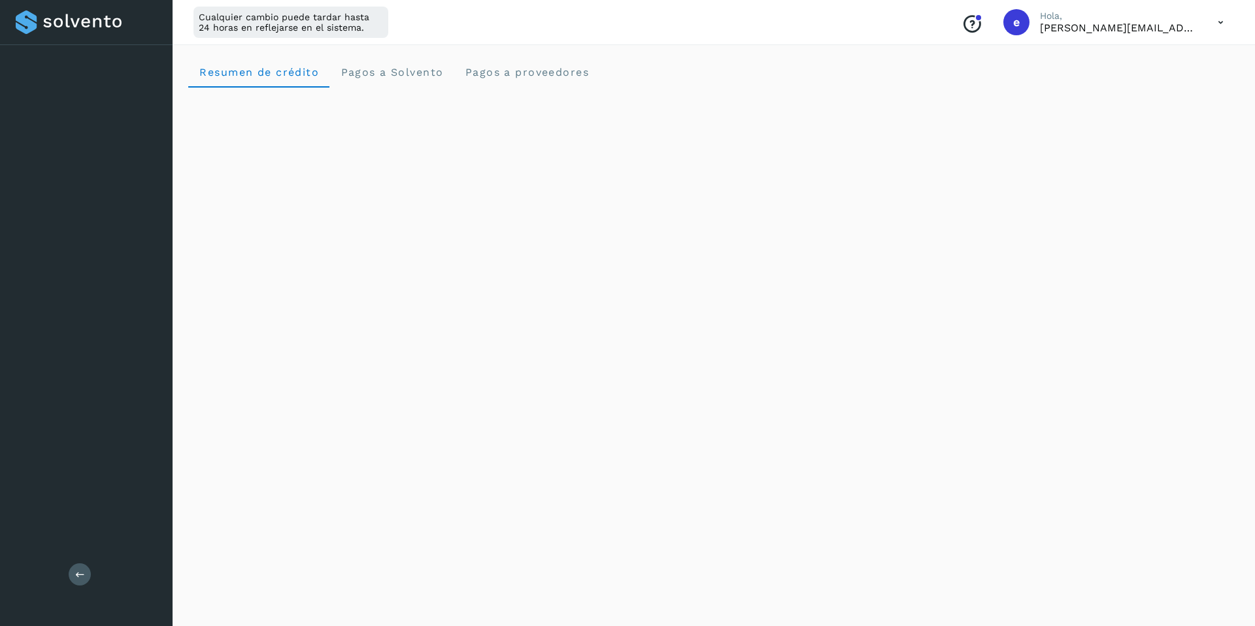
click at [1206, 24] on div "Conoce nuestros beneficios e Hola, ernesto+temporal@solvento.mx" at bounding box center [1092, 22] width 283 height 30
click at [1222, 22] on icon at bounding box center [1221, 22] width 27 height 27
click at [1127, 84] on div "Cerrar sesión" at bounding box center [1156, 84] width 156 height 25
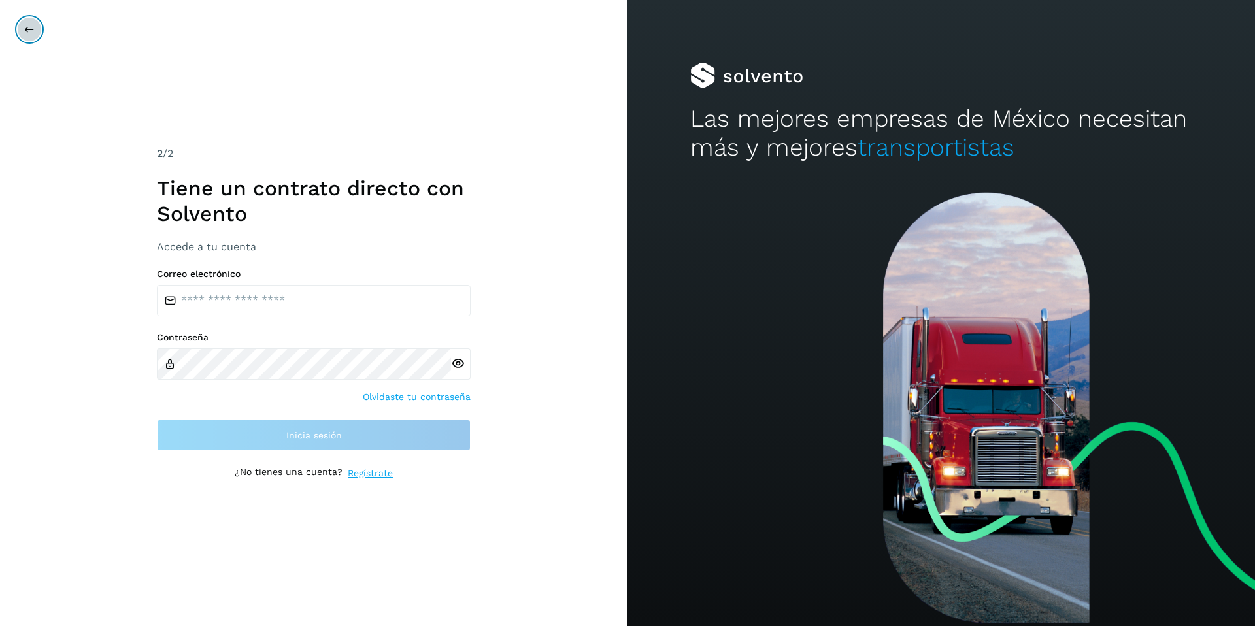
click at [35, 29] on button at bounding box center [29, 29] width 25 height 25
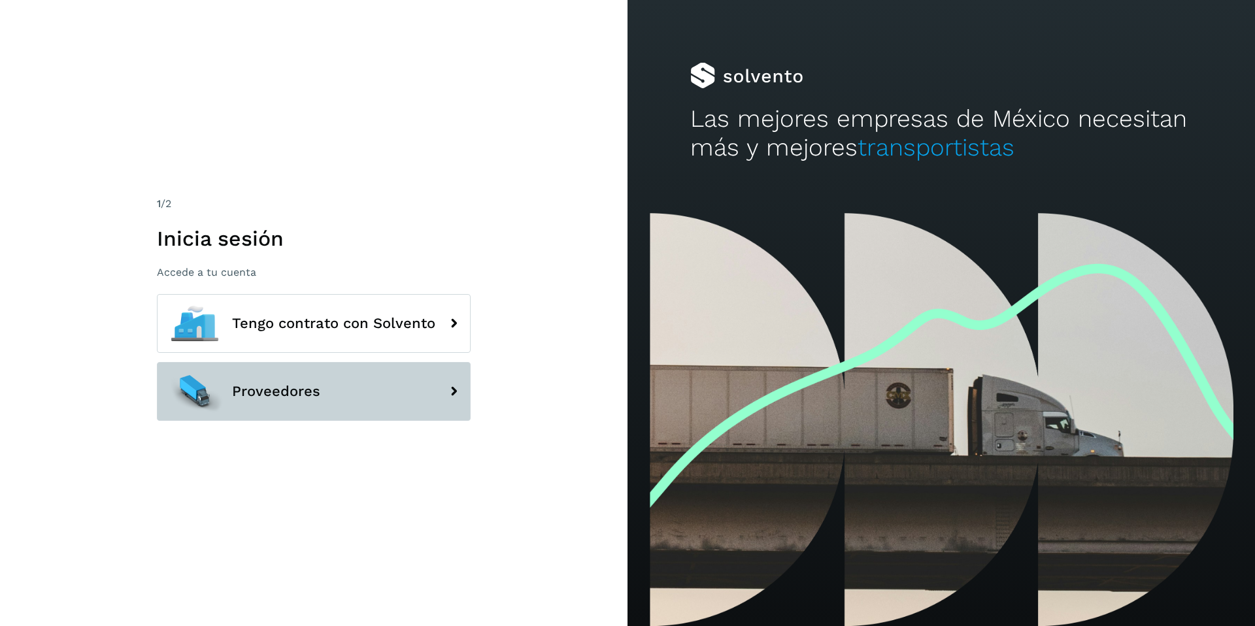
click at [316, 386] on span "Proveedores" at bounding box center [276, 392] width 88 height 16
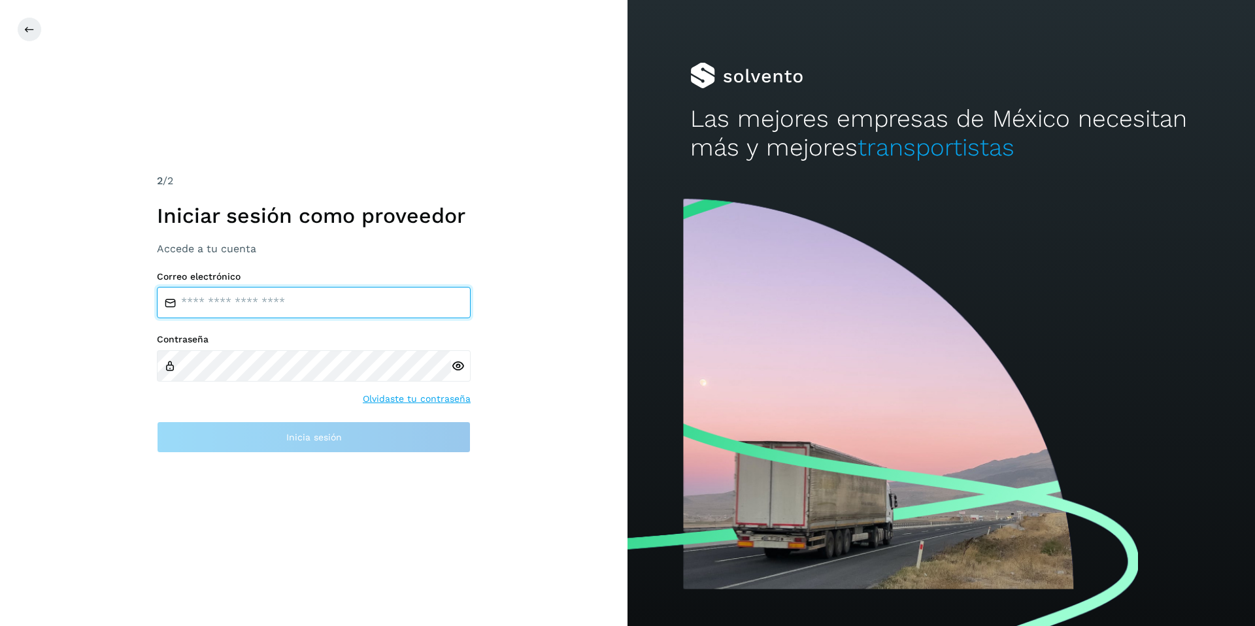
click at [279, 304] on input "email" at bounding box center [314, 302] width 314 height 31
click at [247, 297] on input "email" at bounding box center [314, 302] width 314 height 31
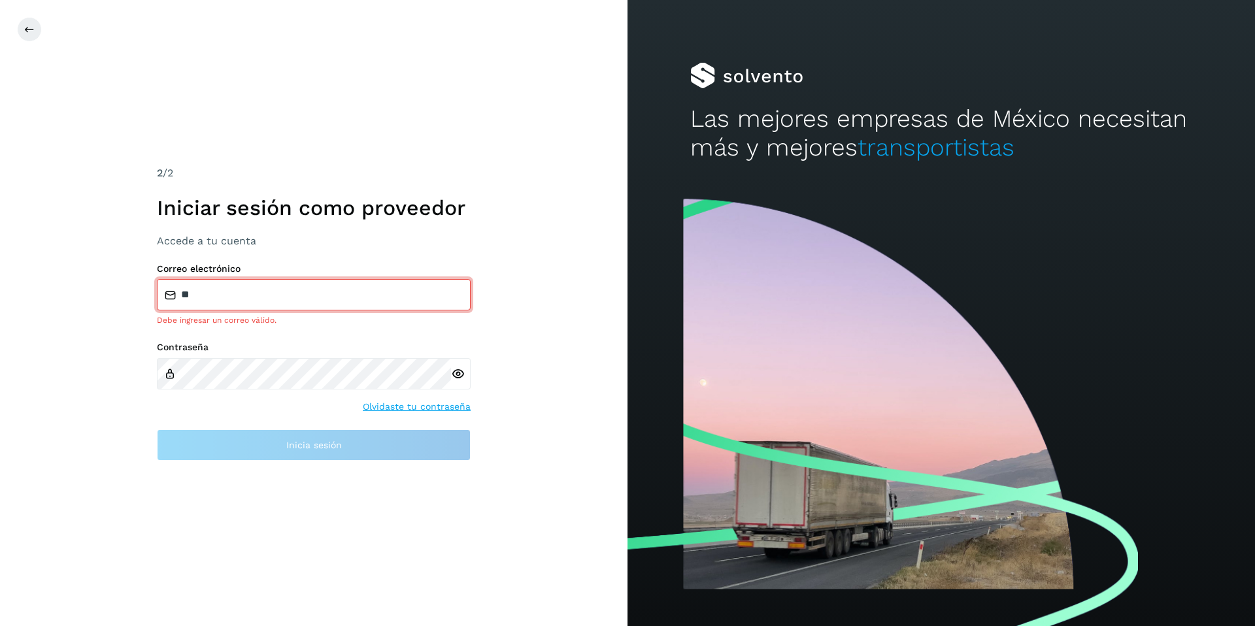
type input "**********"
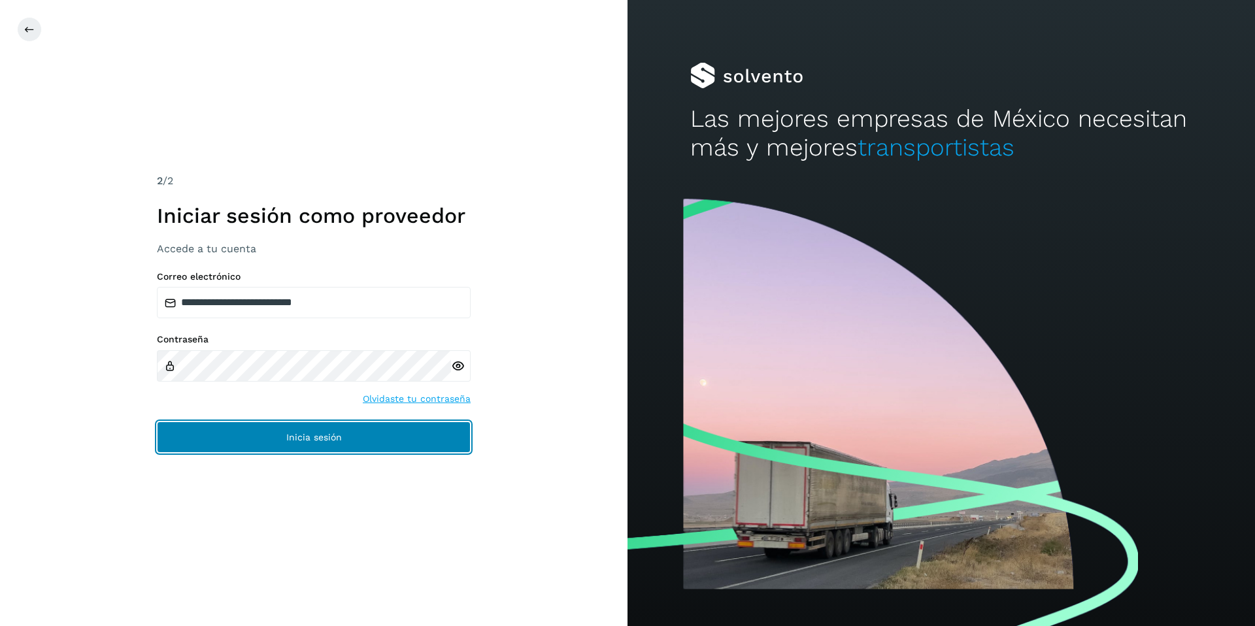
click at [322, 430] on button "Inicia sesión" at bounding box center [314, 437] width 314 height 31
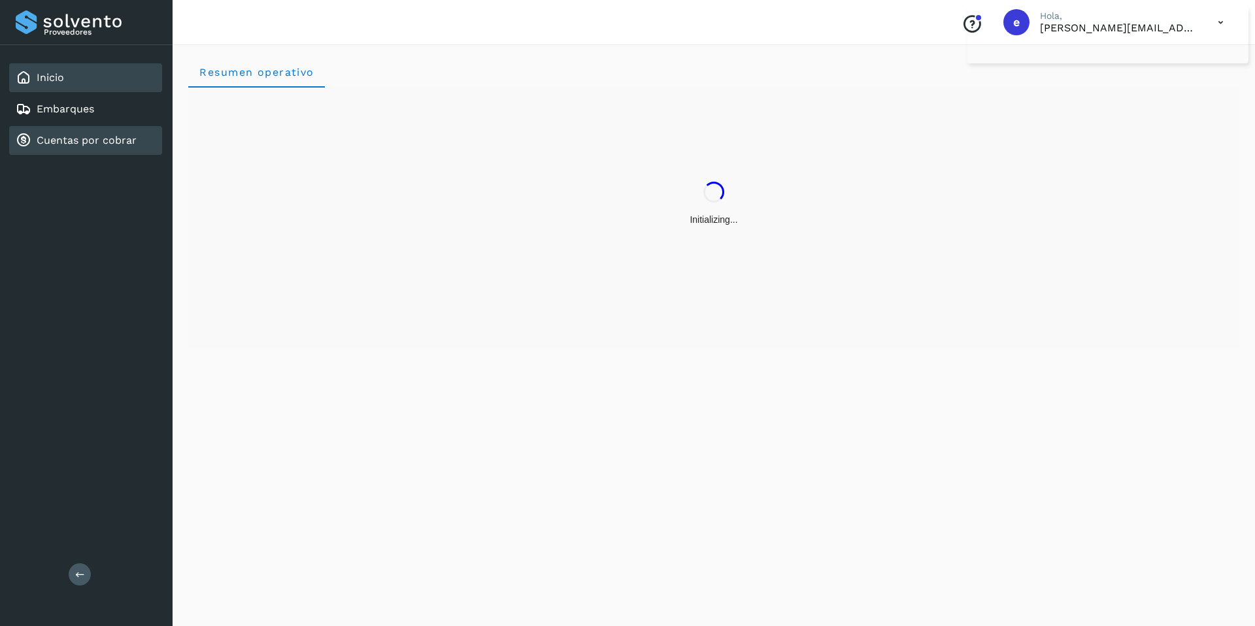
click at [73, 136] on link "Cuentas por cobrar" at bounding box center [87, 140] width 100 height 12
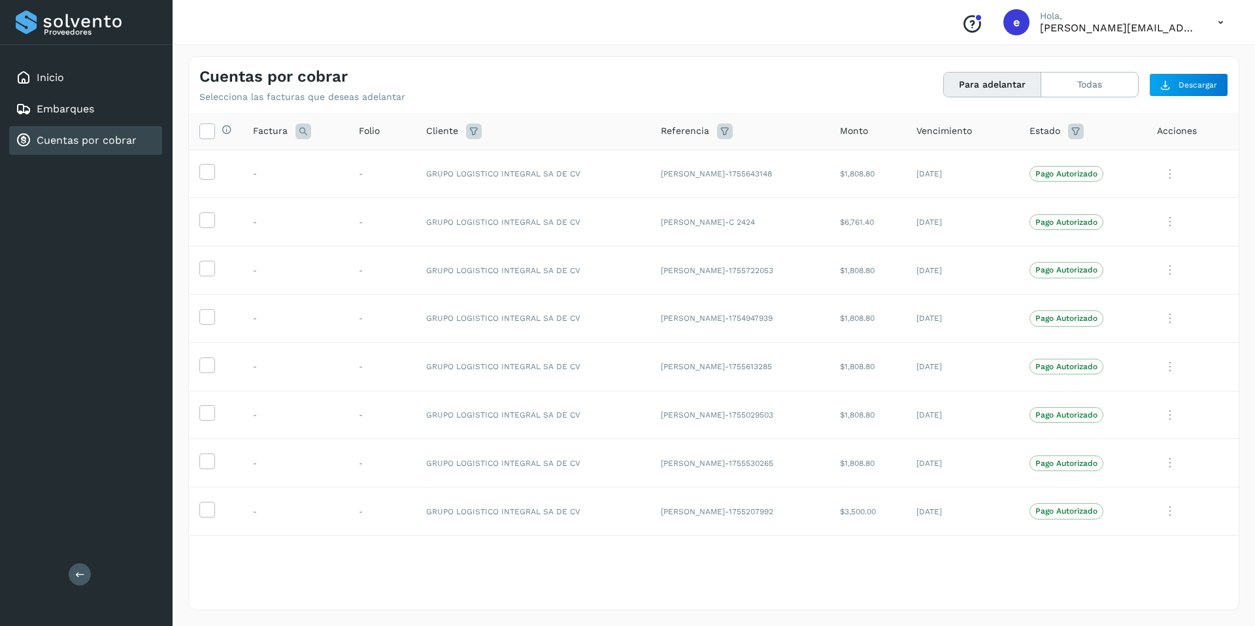
click at [1222, 21] on icon at bounding box center [1221, 22] width 27 height 27
click at [1145, 65] on div "Cerrar sesión" at bounding box center [1156, 58] width 156 height 25
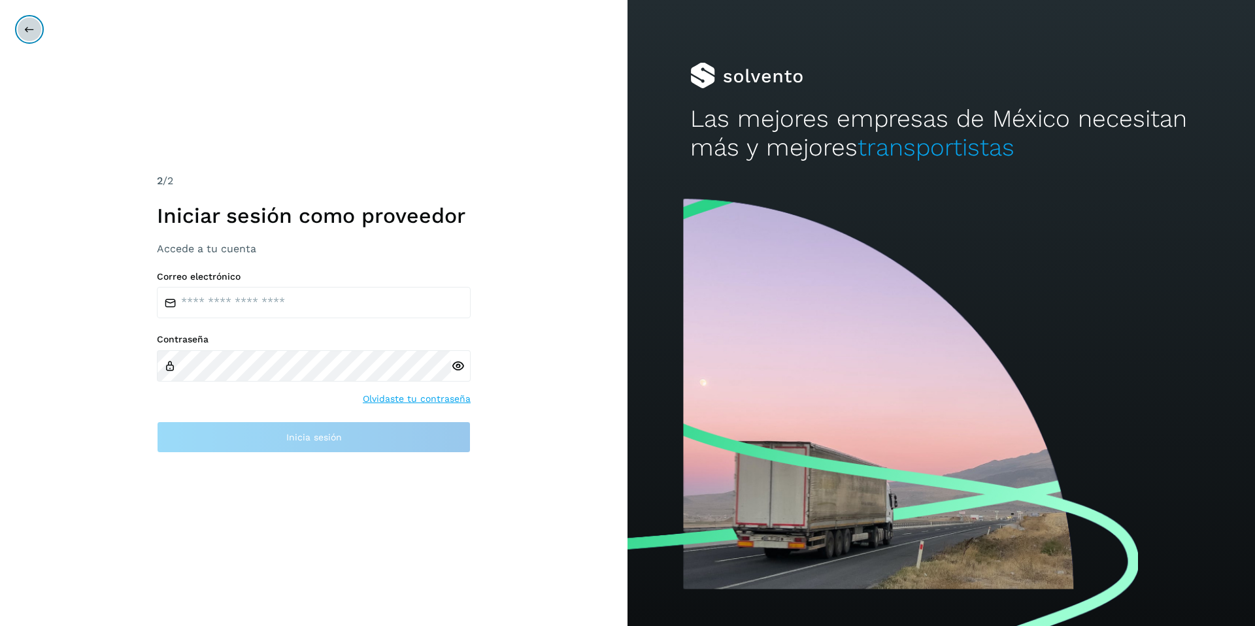
click at [18, 25] on button at bounding box center [29, 29] width 25 height 25
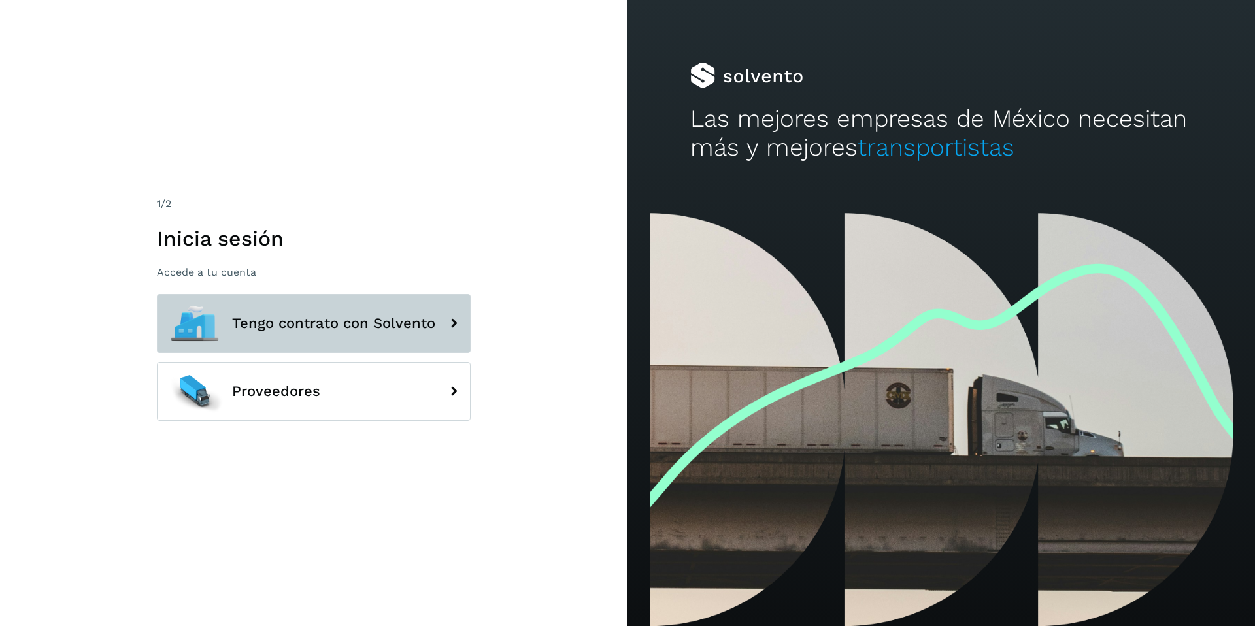
click at [301, 309] on button "Tengo contrato con Solvento" at bounding box center [314, 323] width 314 height 59
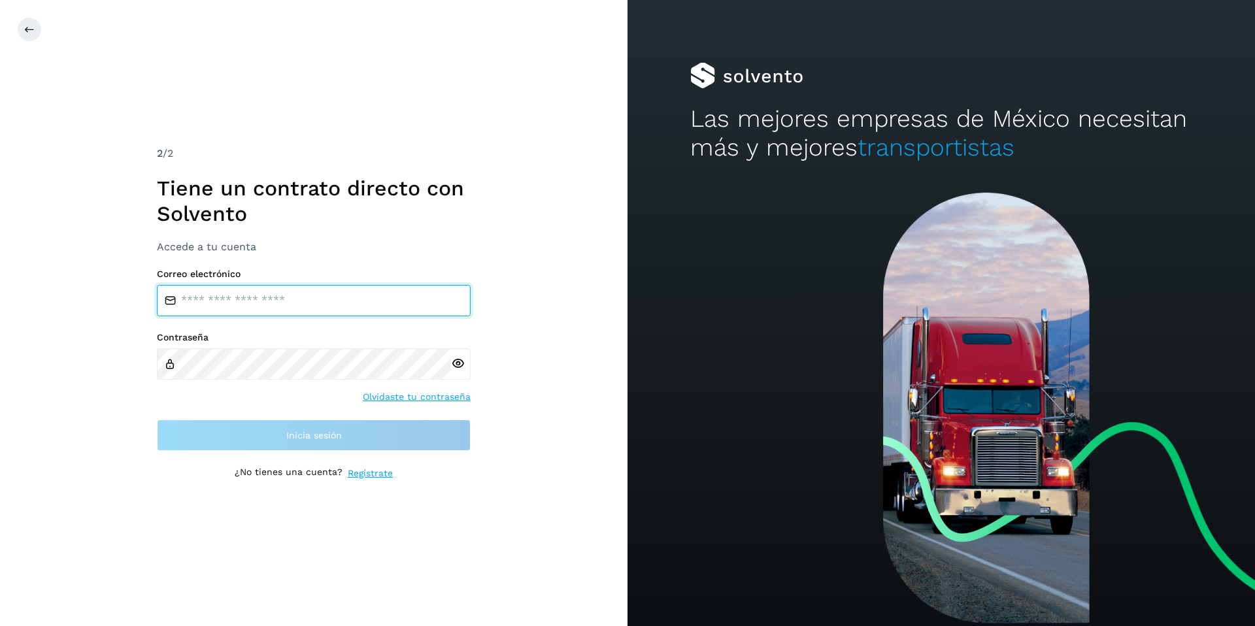
click at [299, 298] on input "email" at bounding box center [314, 300] width 314 height 31
type input "**********"
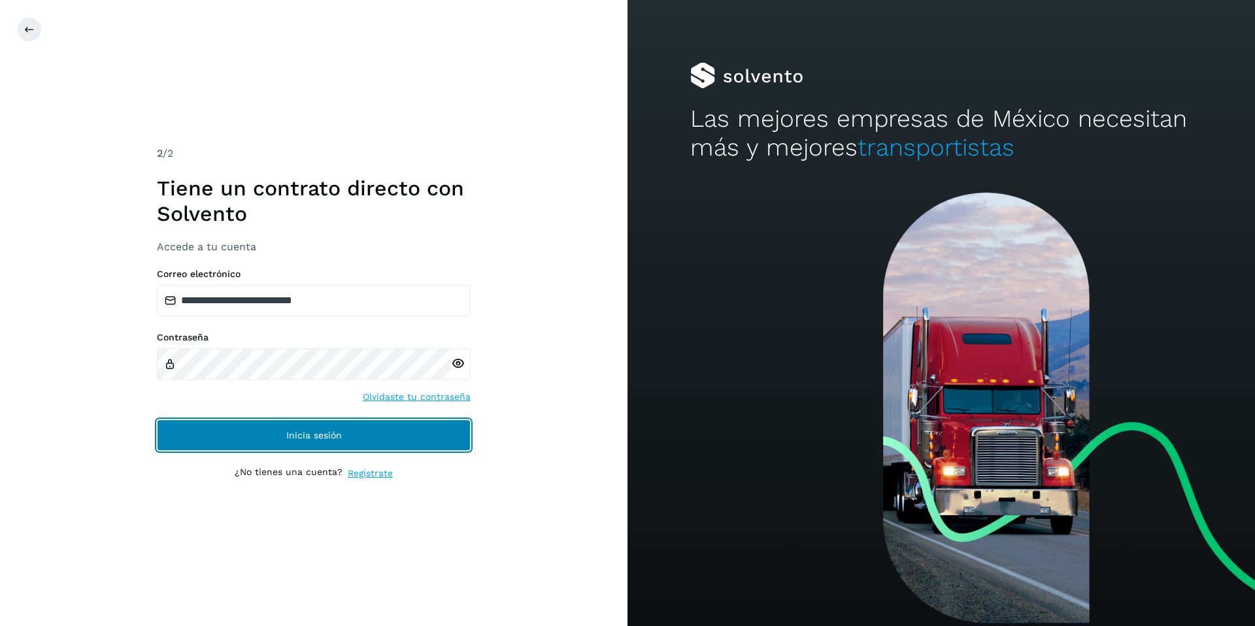
click at [321, 431] on span "Inicia sesión" at bounding box center [314, 435] width 56 height 9
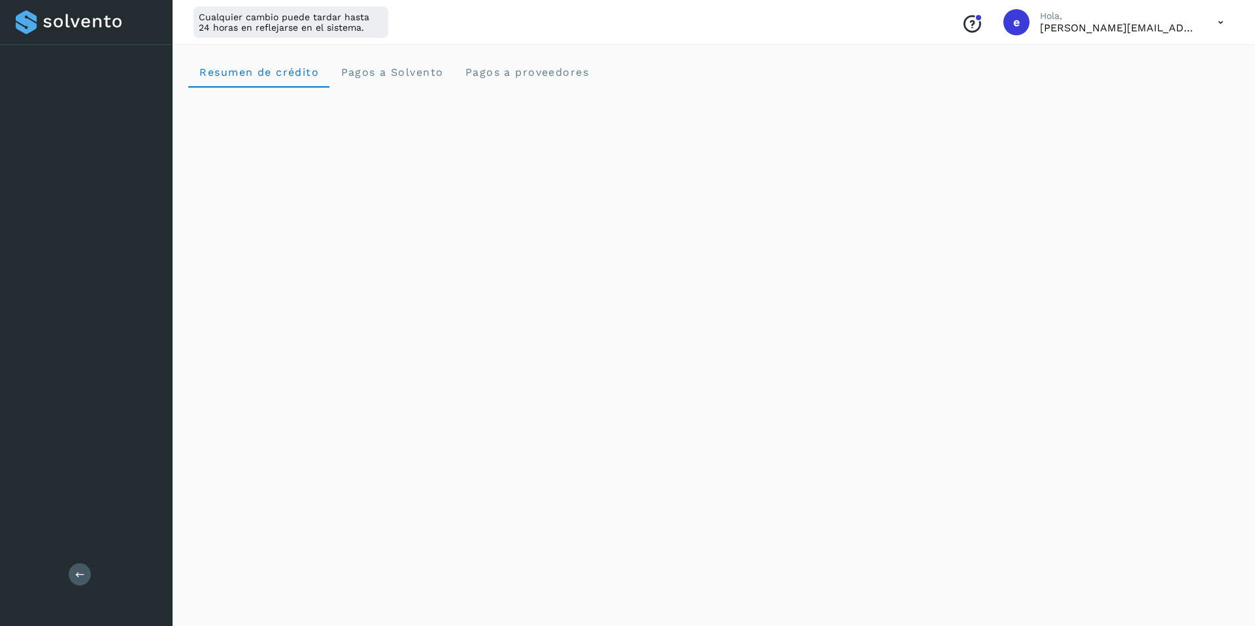
click at [1220, 27] on icon at bounding box center [1221, 22] width 27 height 27
click at [1128, 90] on div "Cerrar sesión" at bounding box center [1156, 84] width 156 height 25
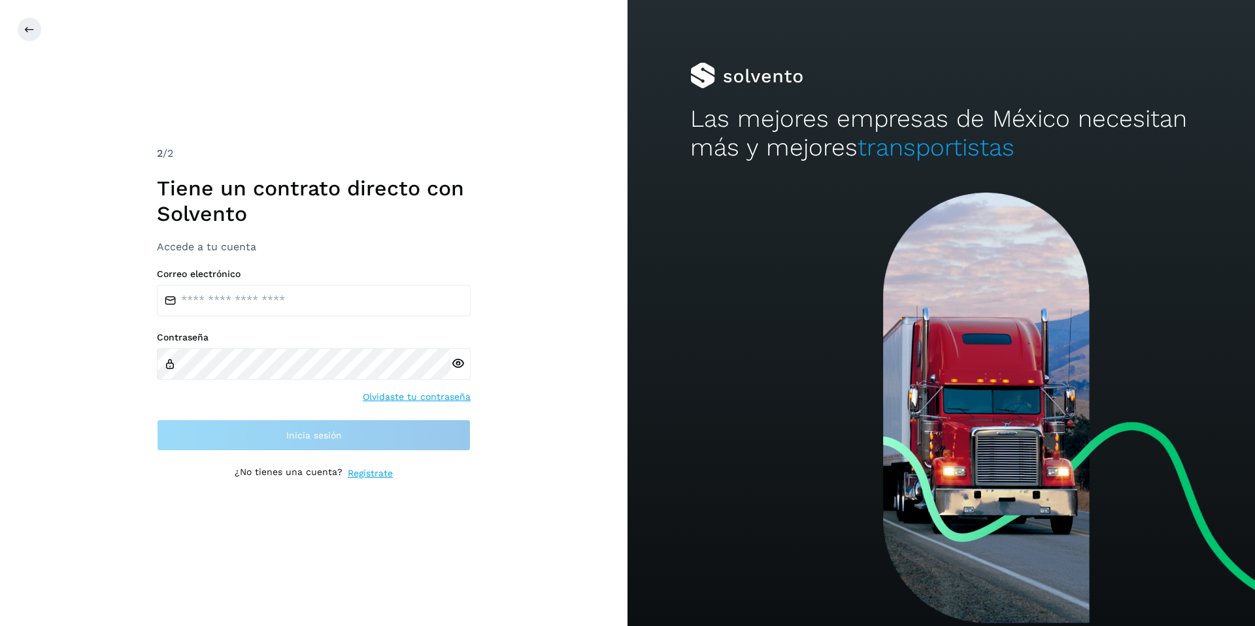
click at [239, 275] on label "Correo electrónico" at bounding box center [314, 274] width 314 height 11
click at [222, 290] on input "email" at bounding box center [314, 300] width 314 height 31
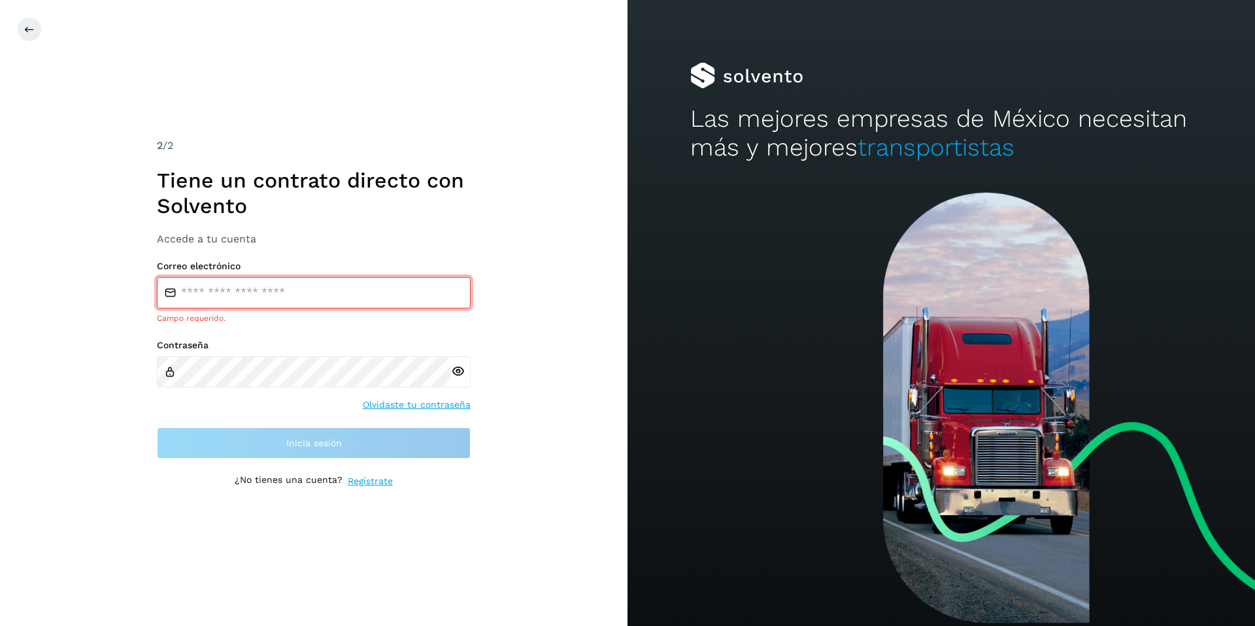
type input "**********"
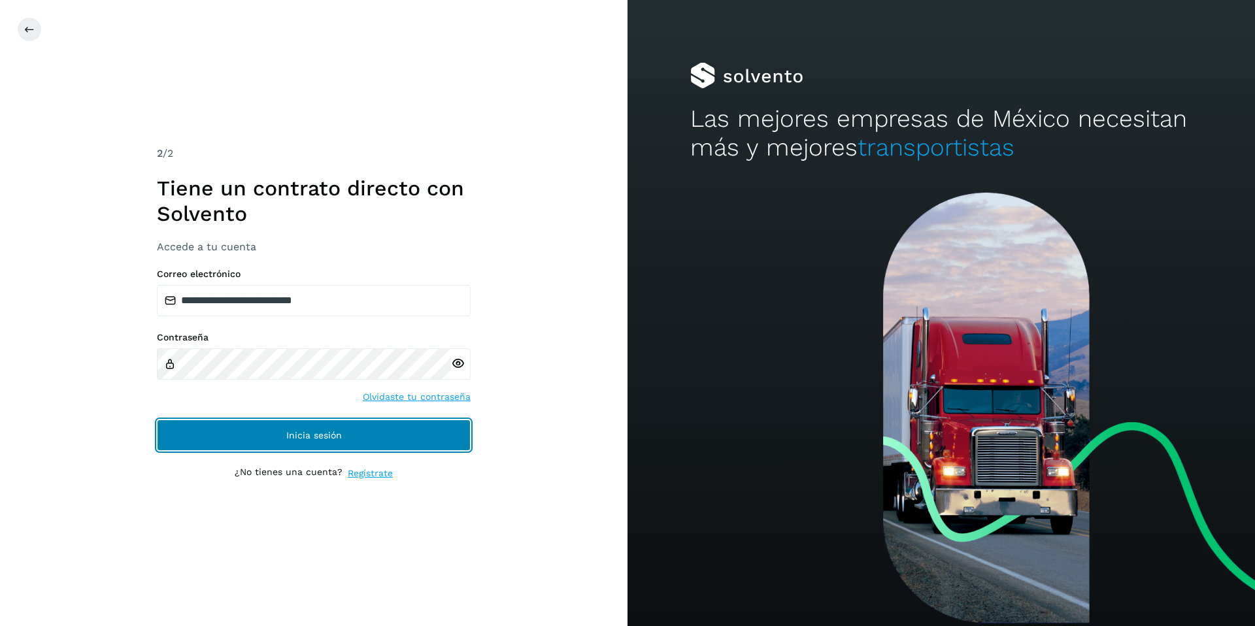
click at [338, 431] on span "Inicia sesión" at bounding box center [314, 435] width 56 height 9
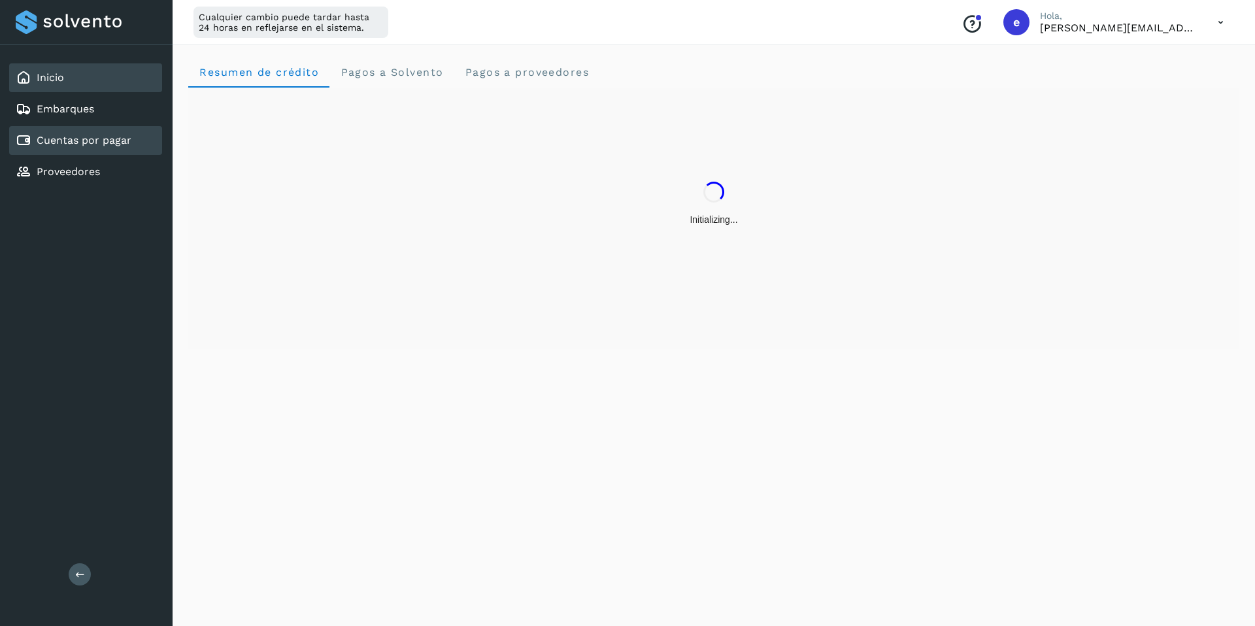
click at [103, 141] on link "Cuentas por pagar" at bounding box center [84, 140] width 95 height 12
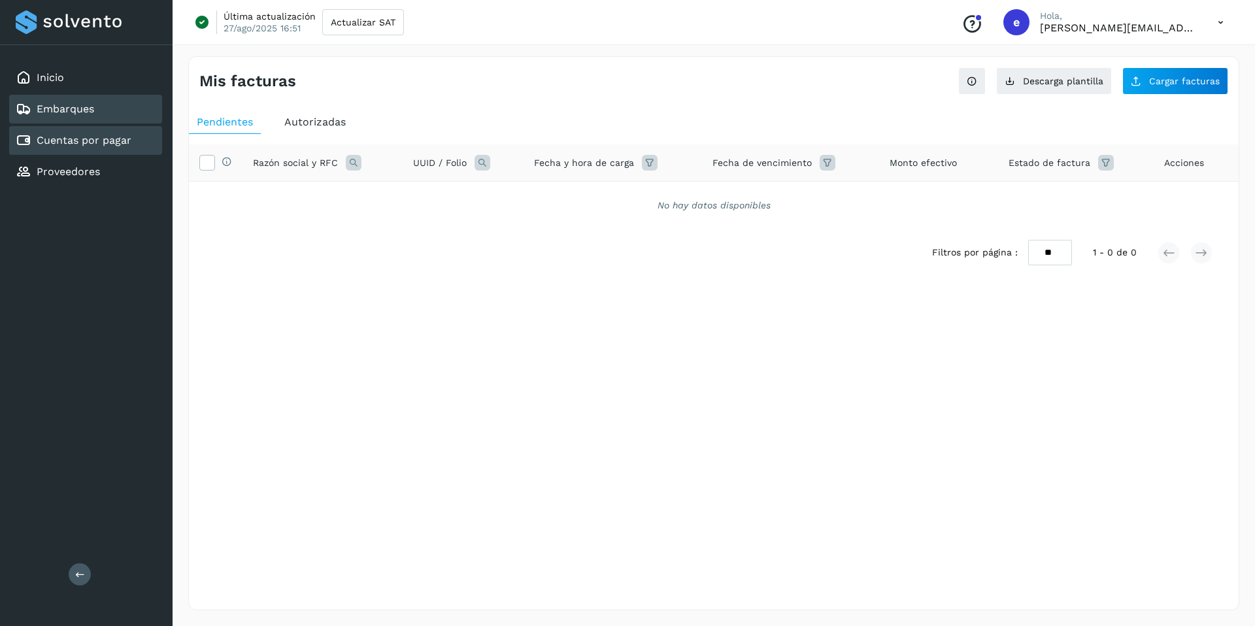
click at [92, 114] on link "Embarques" at bounding box center [66, 109] width 58 height 12
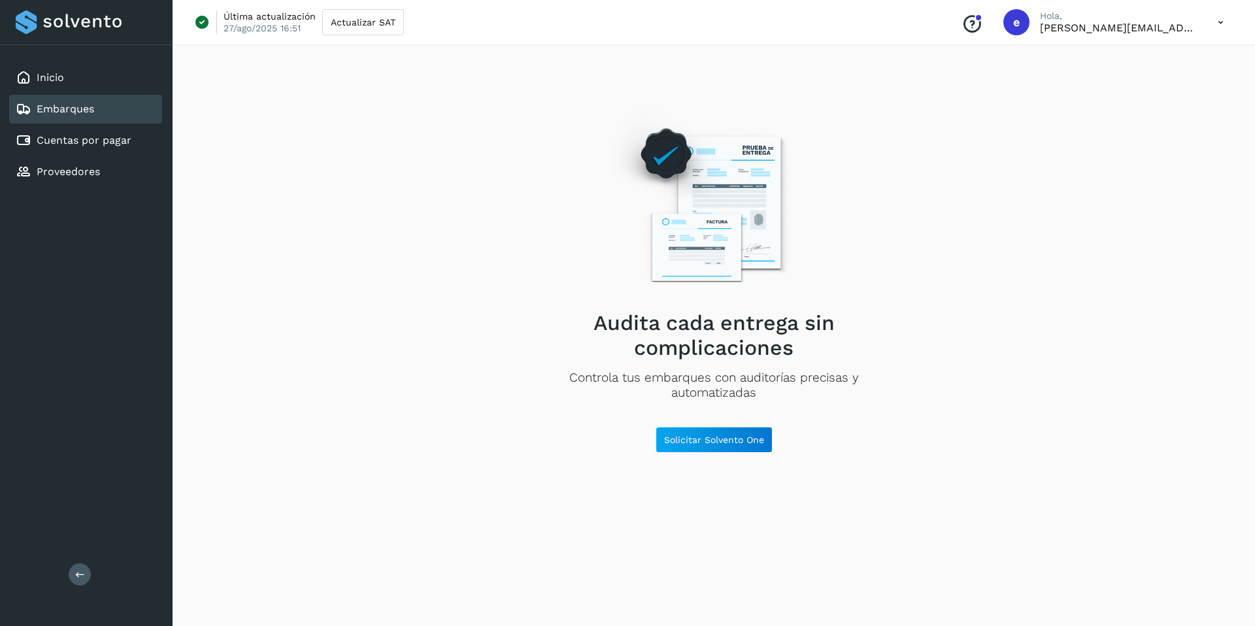
click at [1219, 18] on icon at bounding box center [1221, 22] width 27 height 27
click at [1135, 90] on div "Cerrar sesión" at bounding box center [1156, 84] width 156 height 25
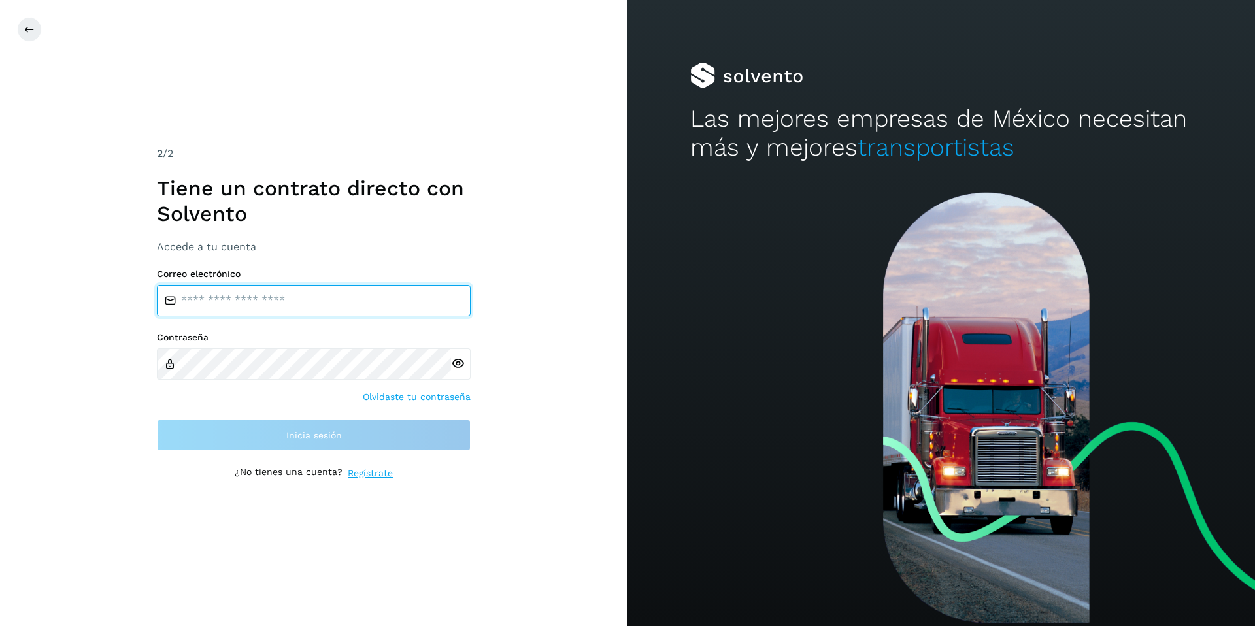
click at [274, 301] on input "email" at bounding box center [314, 300] width 314 height 31
click at [33, 28] on icon at bounding box center [29, 29] width 10 height 10
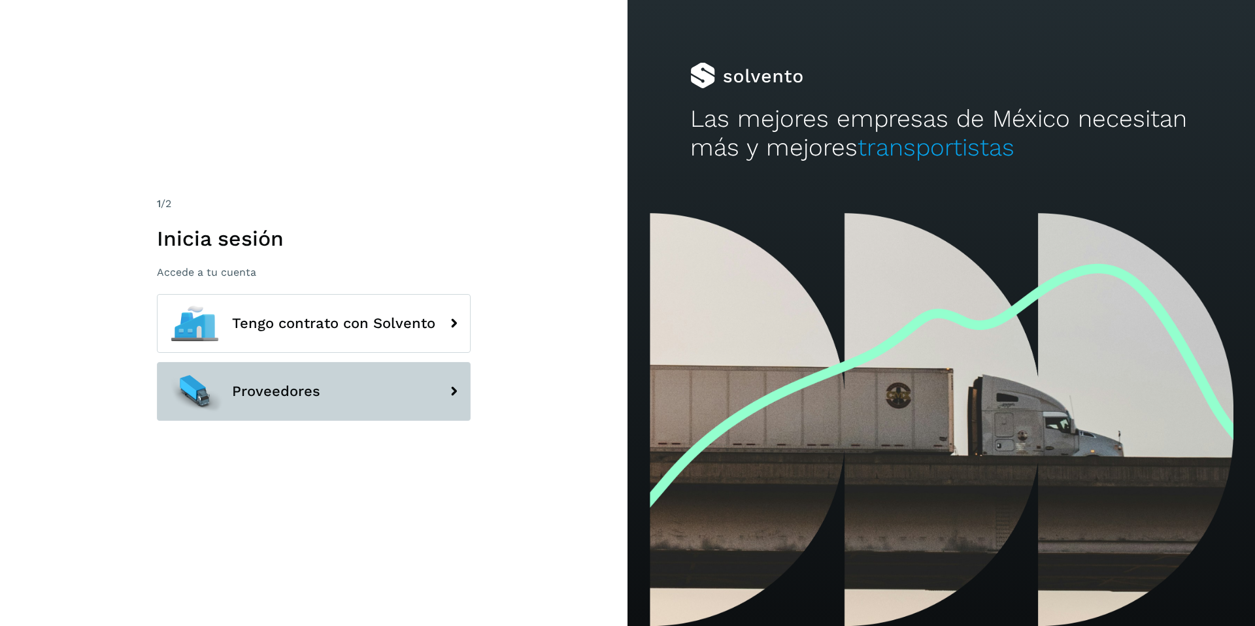
click at [250, 384] on span "Proveedores" at bounding box center [276, 392] width 88 height 16
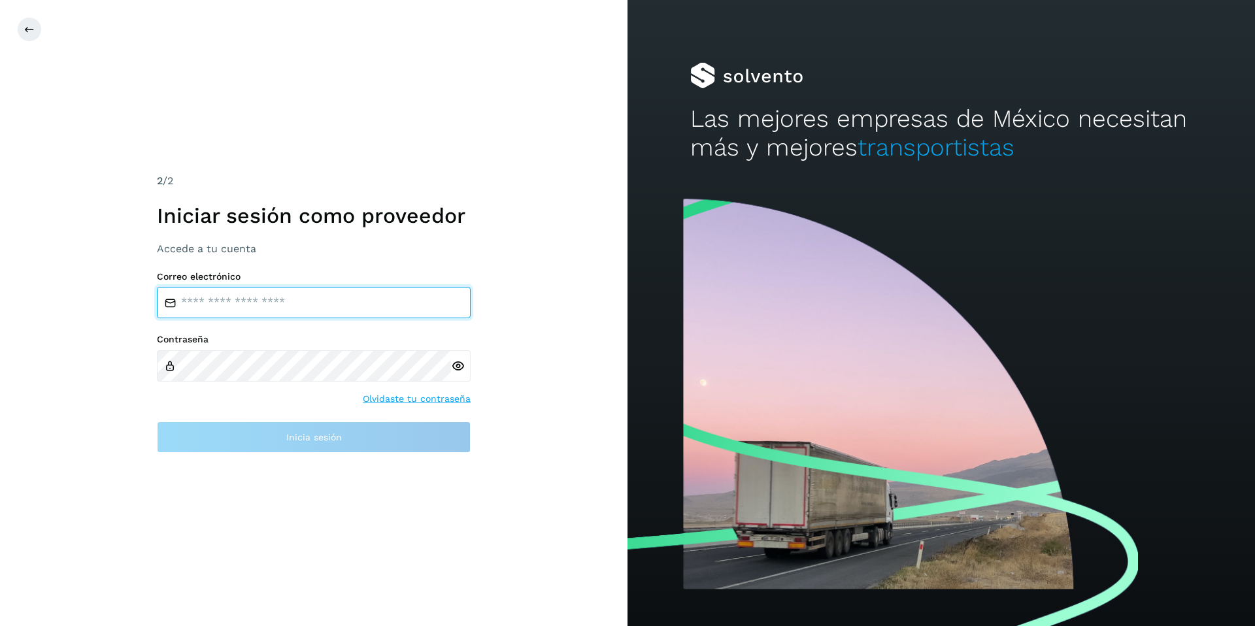
click at [222, 294] on input "email" at bounding box center [314, 302] width 314 height 31
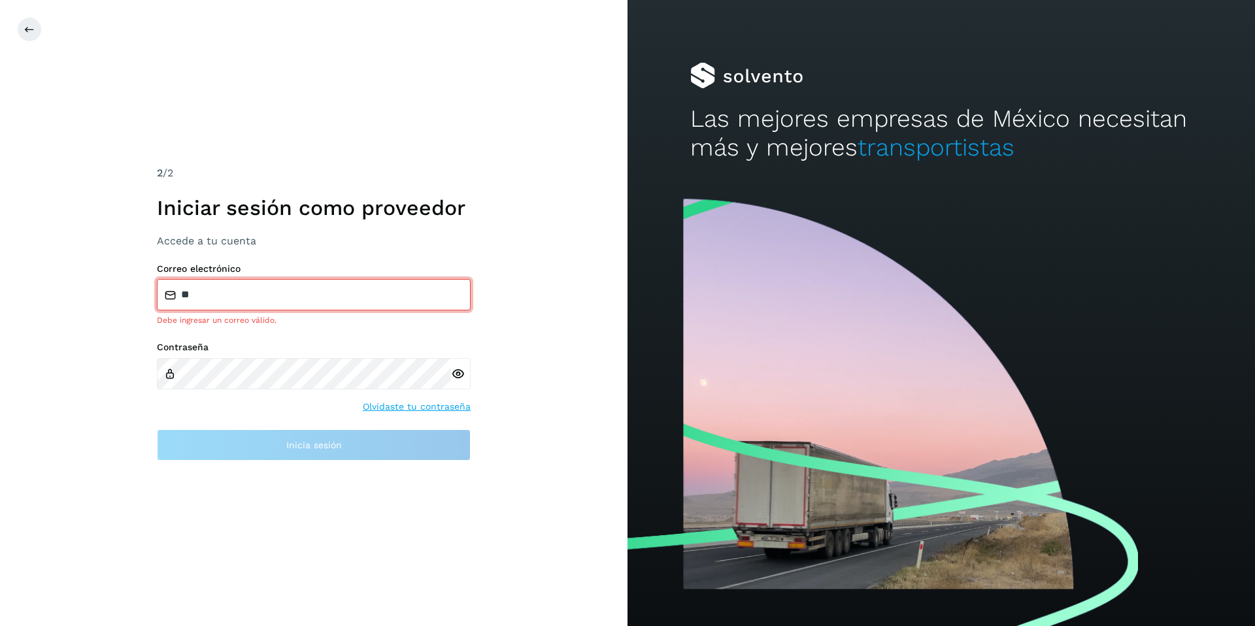
type input "**********"
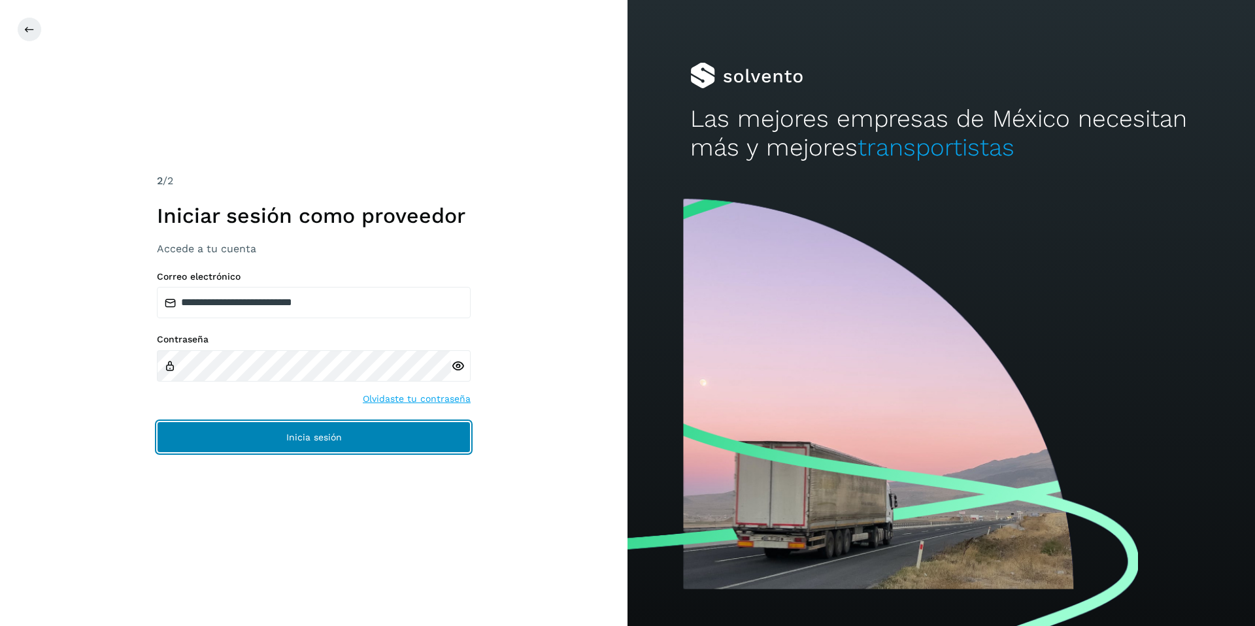
click at [326, 439] on span "Inicia sesión" at bounding box center [314, 437] width 56 height 9
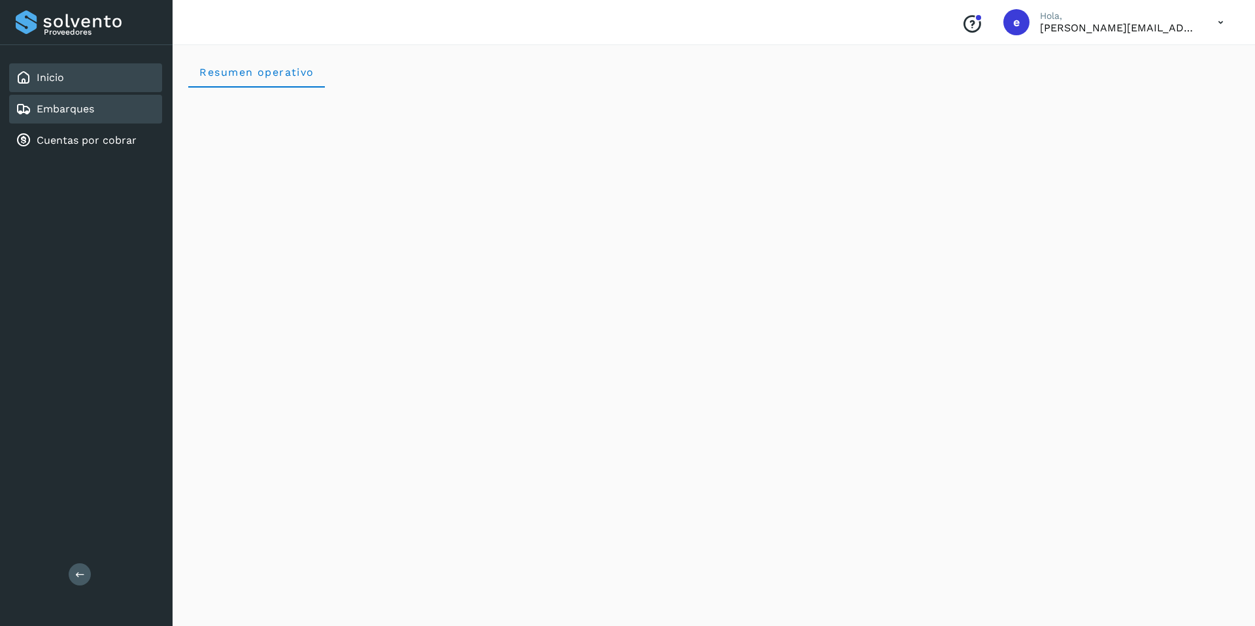
click at [52, 109] on link "Embarques" at bounding box center [66, 109] width 58 height 12
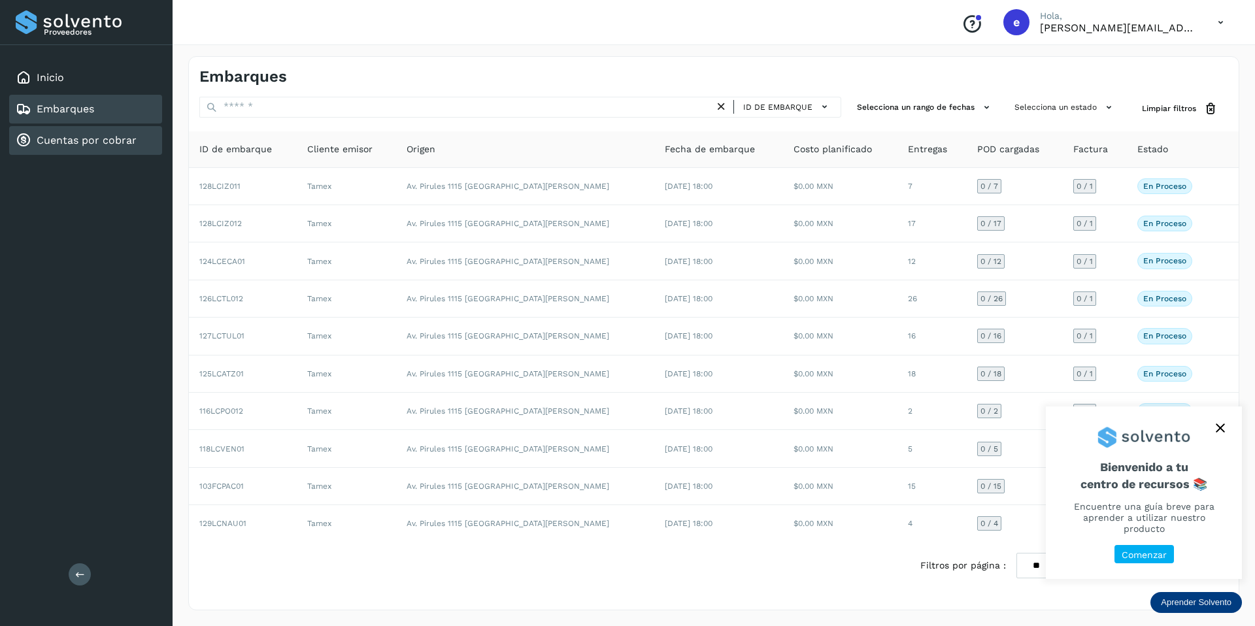
click at [76, 141] on link "Cuentas por cobrar" at bounding box center [87, 140] width 100 height 12
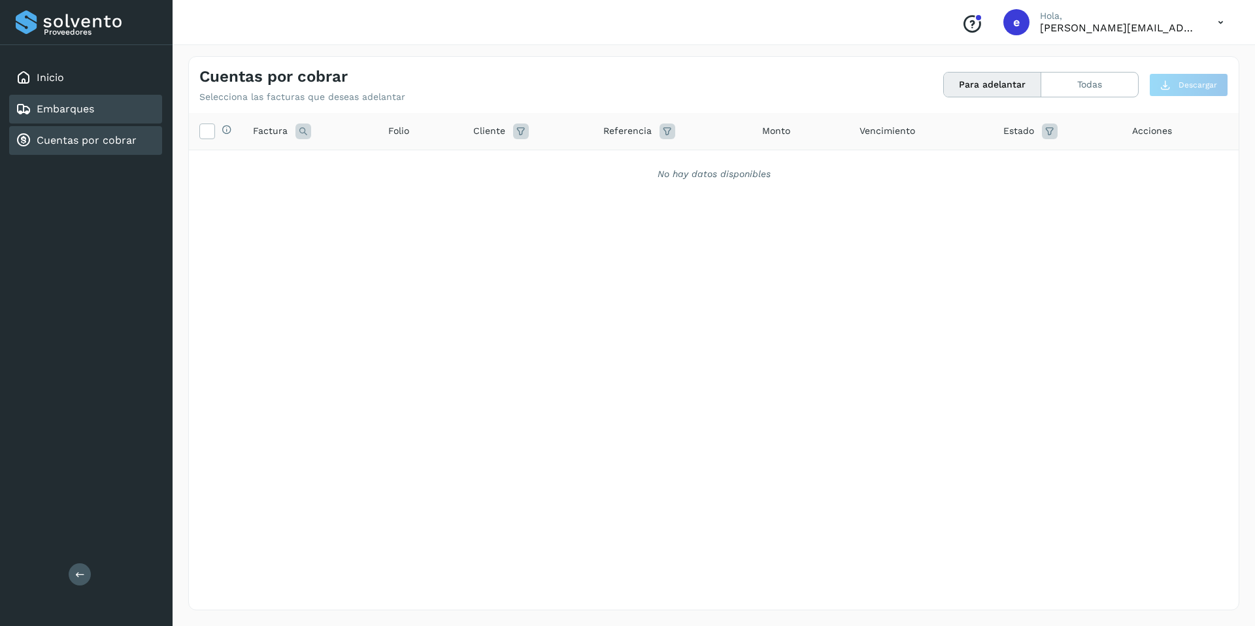
click at [78, 112] on link "Embarques" at bounding box center [66, 109] width 58 height 12
